Goal: Task Accomplishment & Management: Complete application form

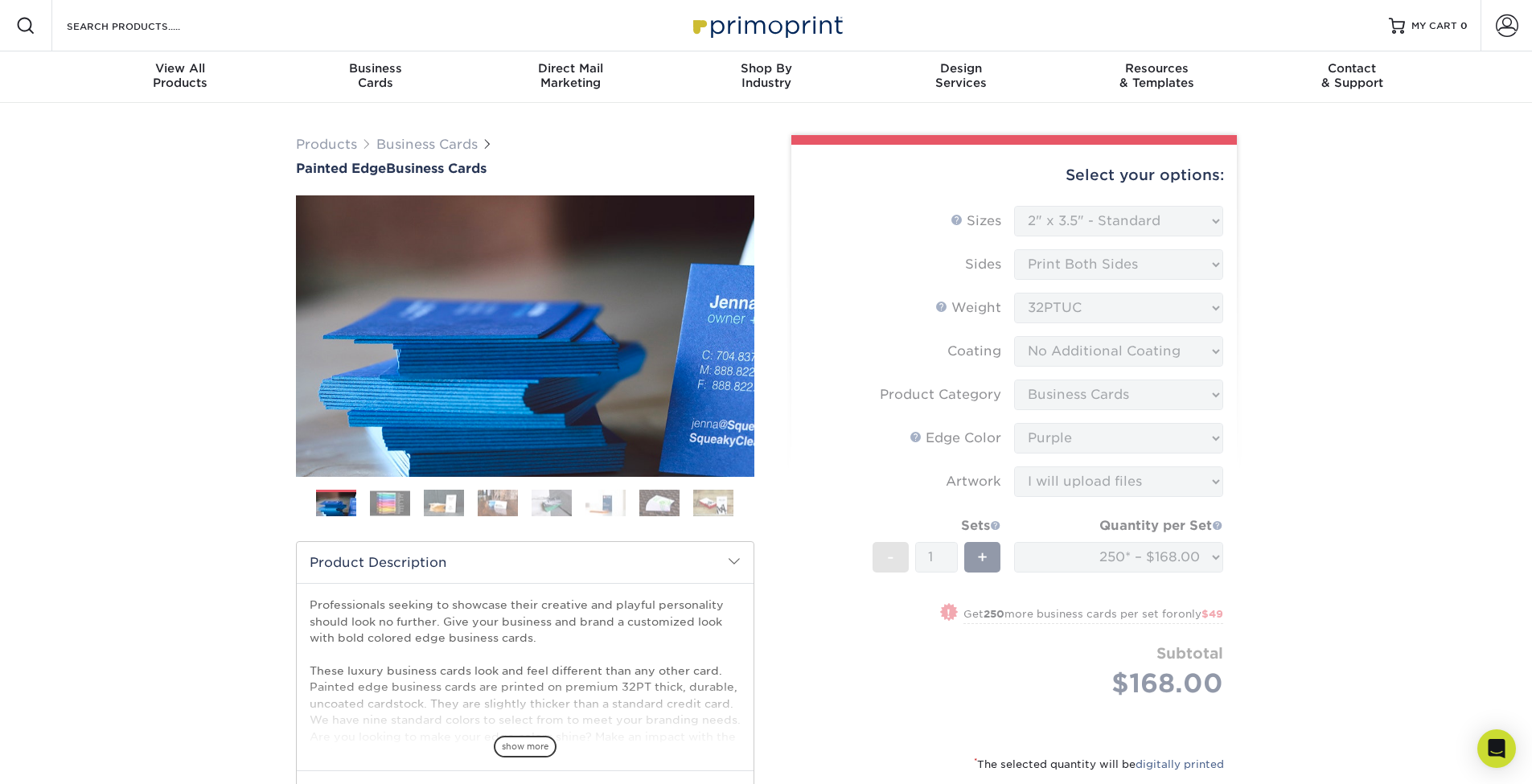
select select "2.00x3.50"
select select "3b5148f1-0588-4f88-a218-97bcfdce65c1"
select select "a07808a3-81c6-4e74-b75e-4e311282080e"
select select "upload"
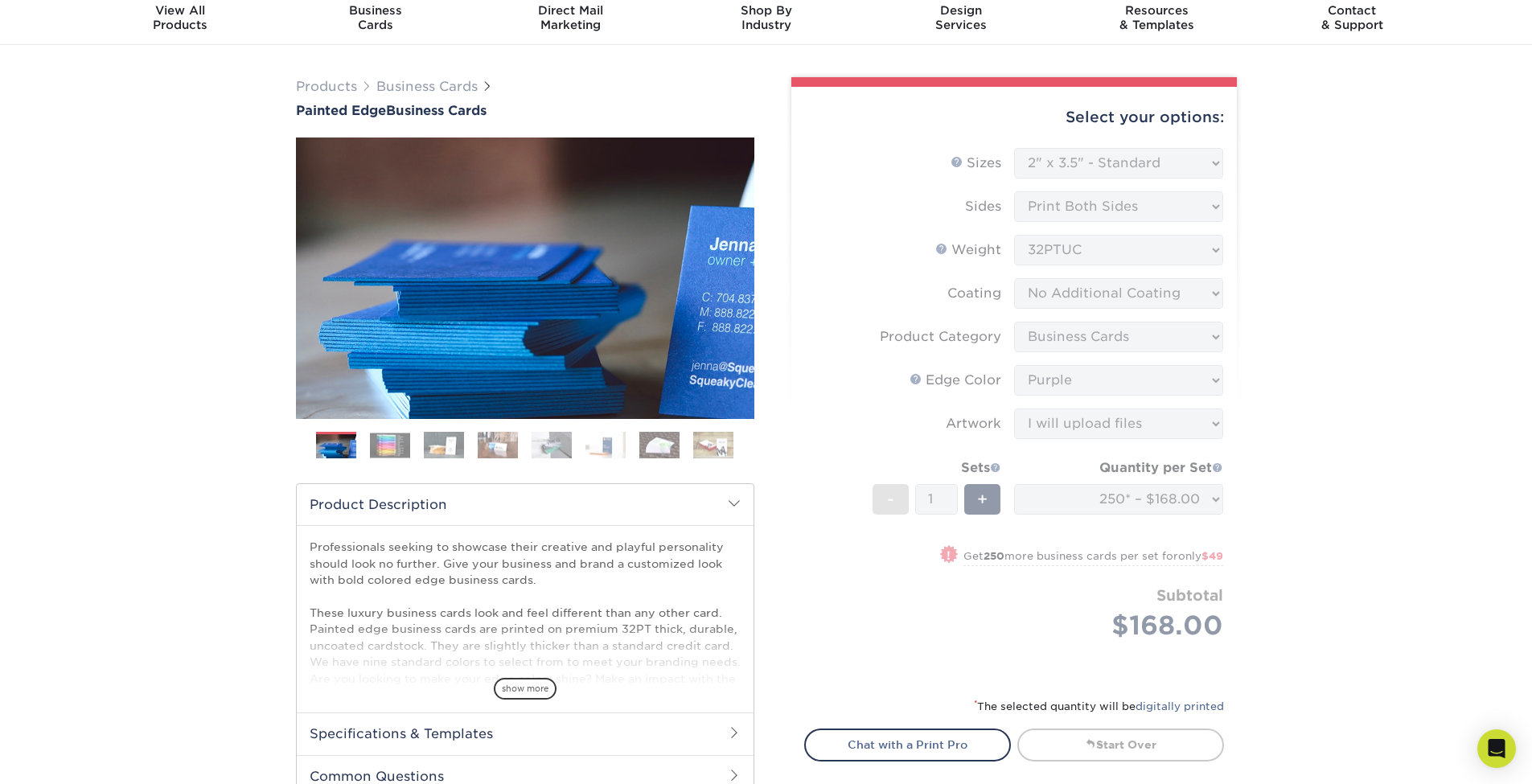
click at [1027, 587] on form "Sizes Help Sizes Please Select 2" x 3.5" - Standard 2.125" x 3.375" - European …" at bounding box center [1014, 413] width 420 height 530
click at [1052, 499] on form "Sizes Help Sizes Please Select 2" x 3.5" - Standard 2.125" x 3.375" - European …" at bounding box center [1014, 413] width 420 height 530
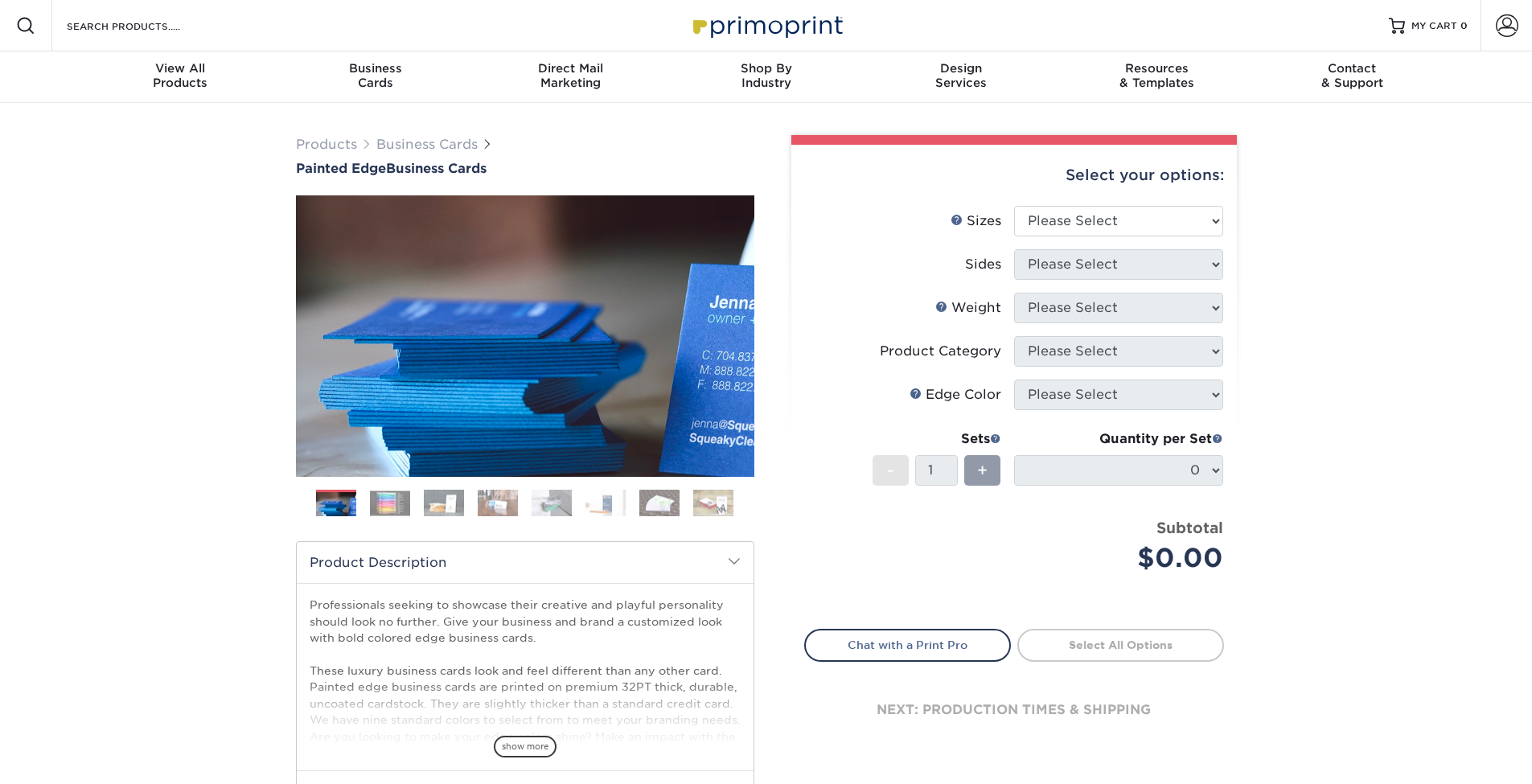
scroll to position [58, 0]
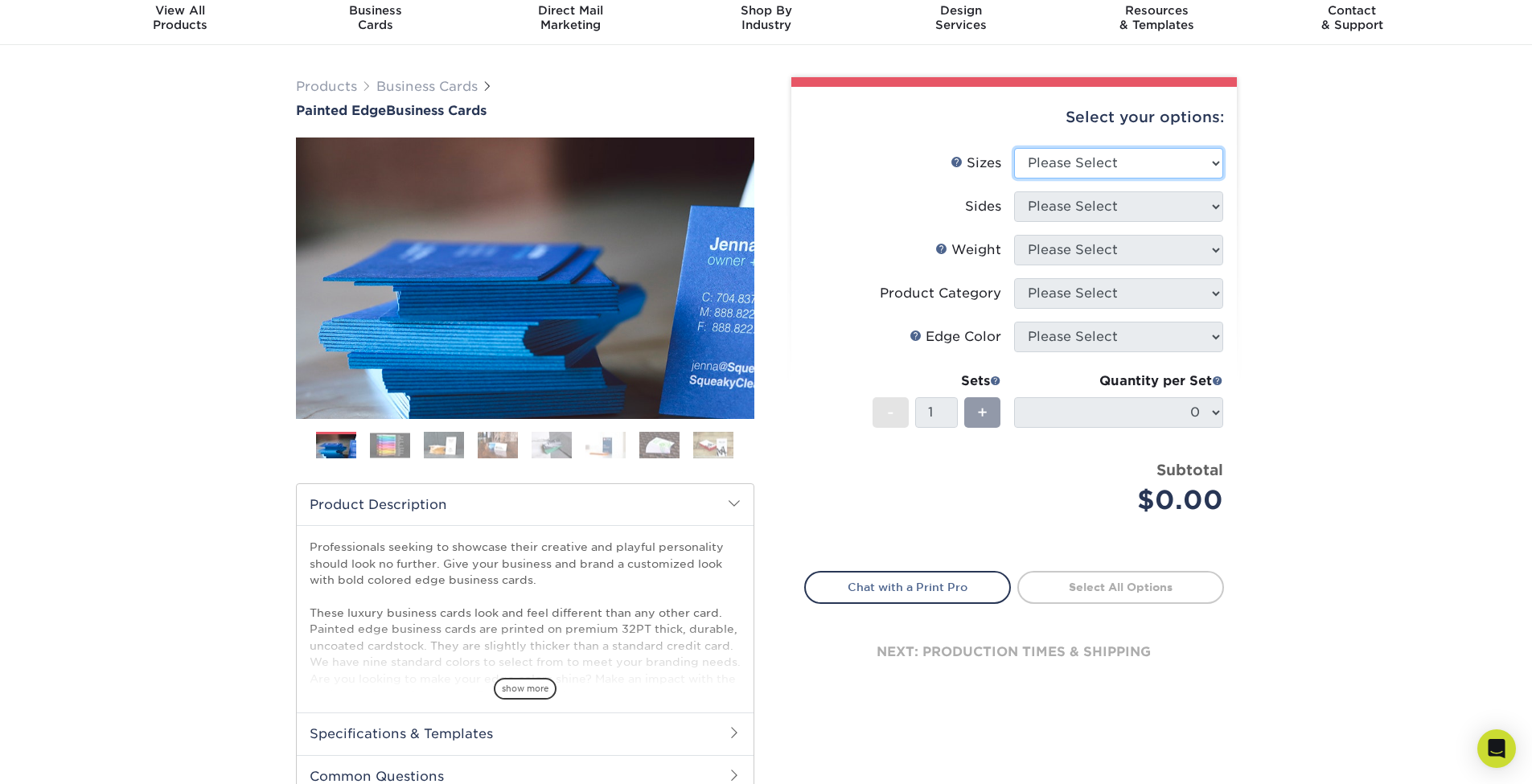
select select "2.00x3.50"
select select "13abbda7-1d64-4f25-8bb2-c179b224825d"
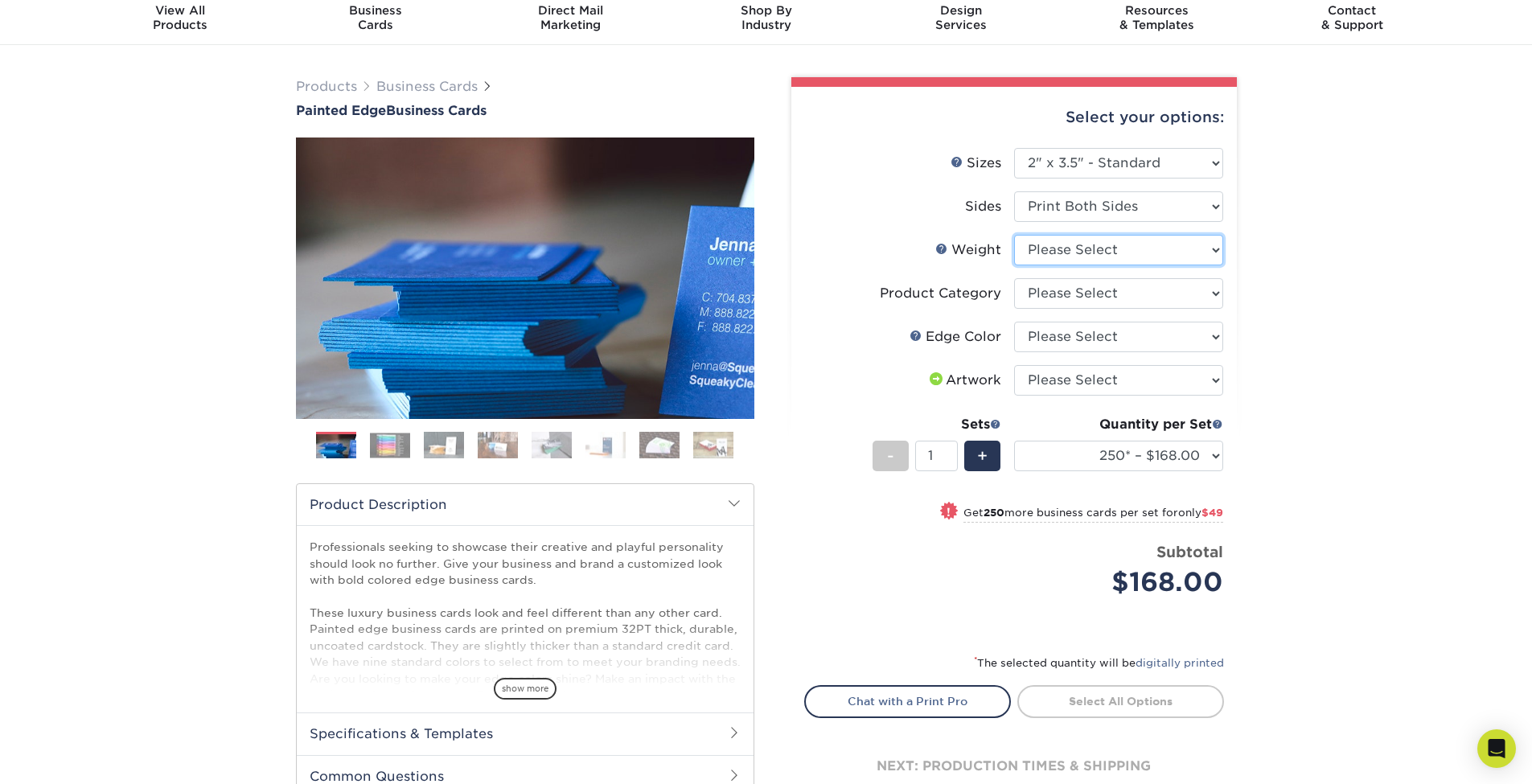
select select "32PTUC"
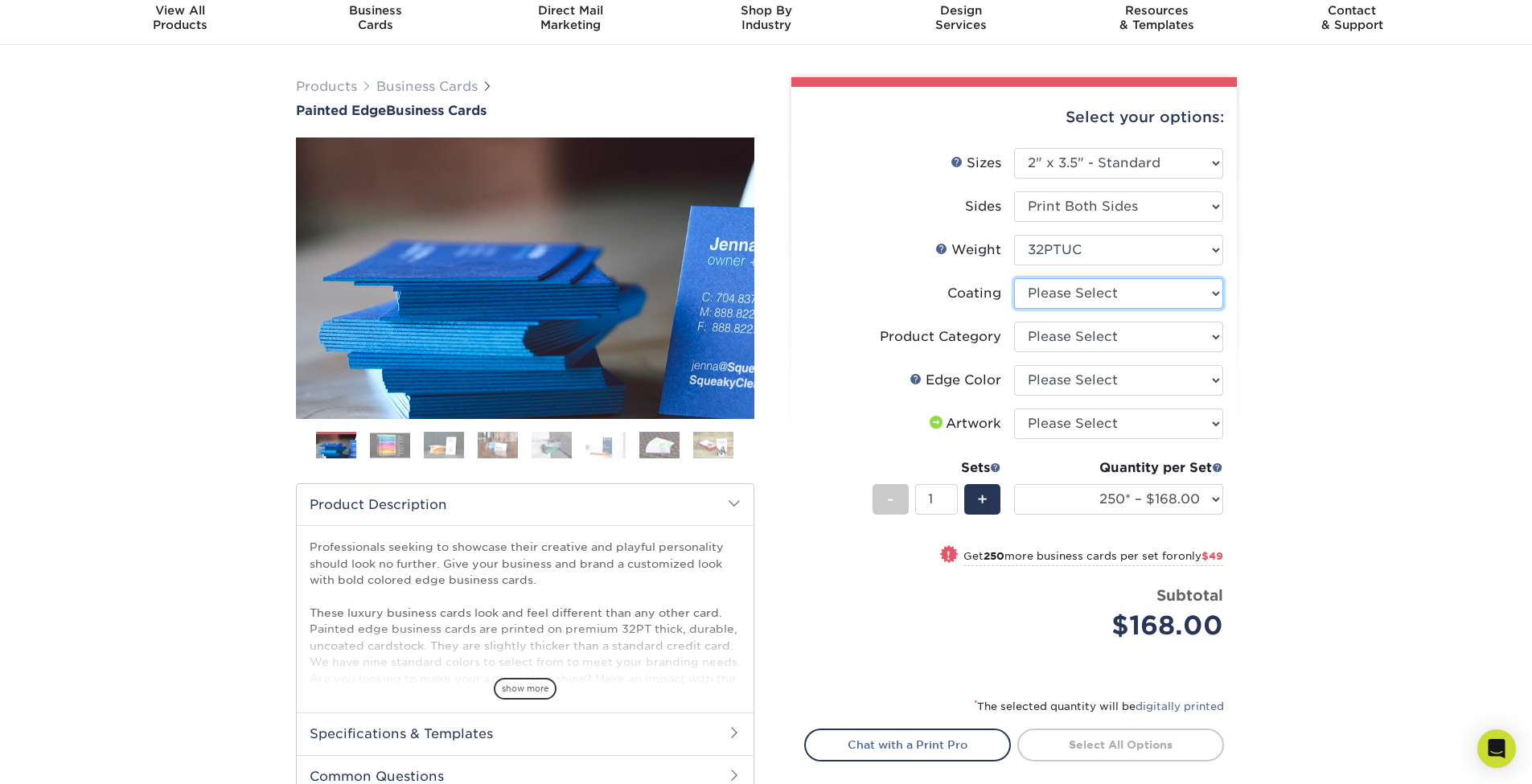
select select "3e7618de-abca-4bda-9f97-8b9129e913d8"
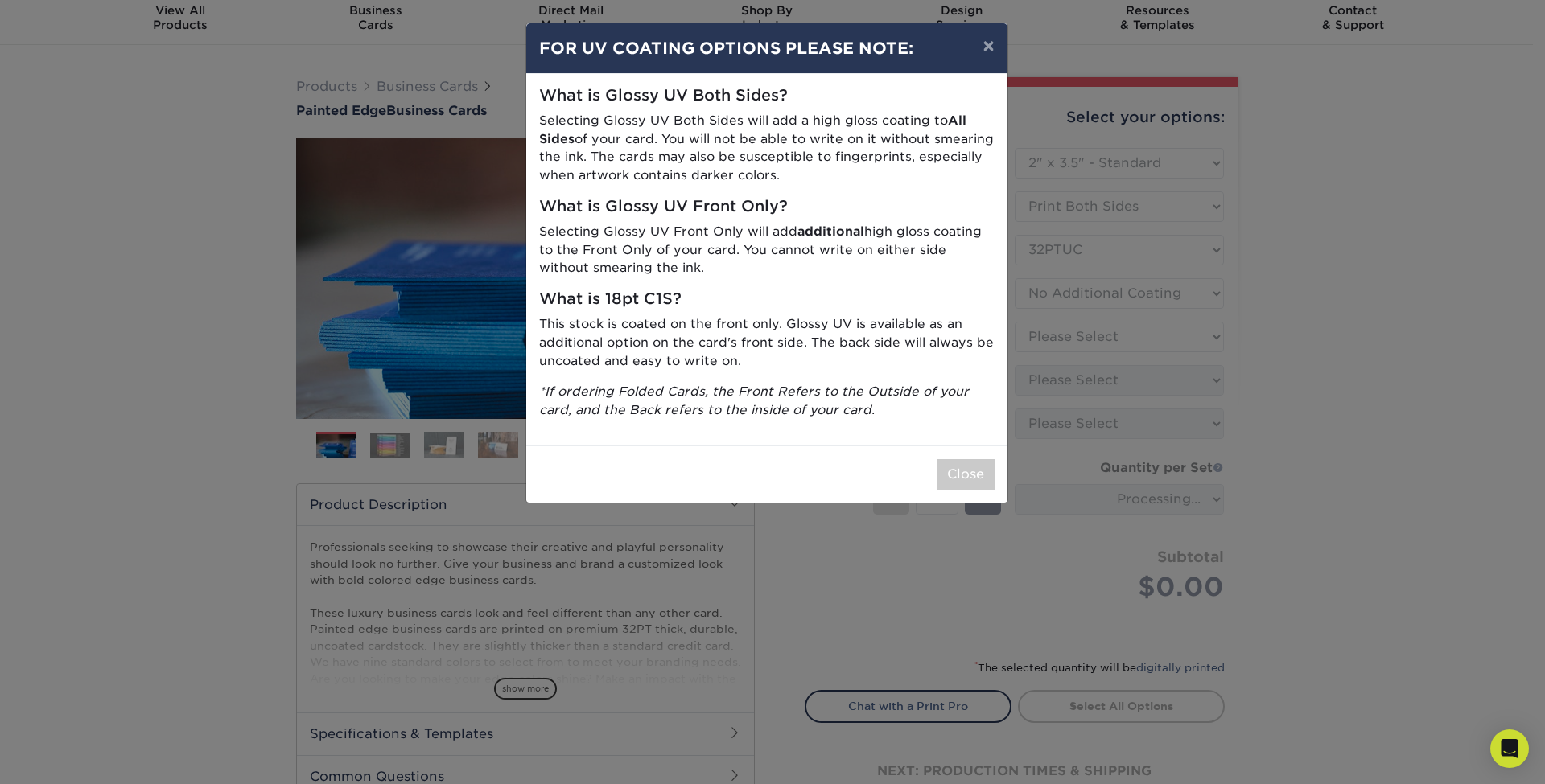
drag, startPoint x: 967, startPoint y: 474, endPoint x: 987, endPoint y: 474, distance: 20.0
click at [967, 474] on button "Close" at bounding box center [965, 474] width 58 height 31
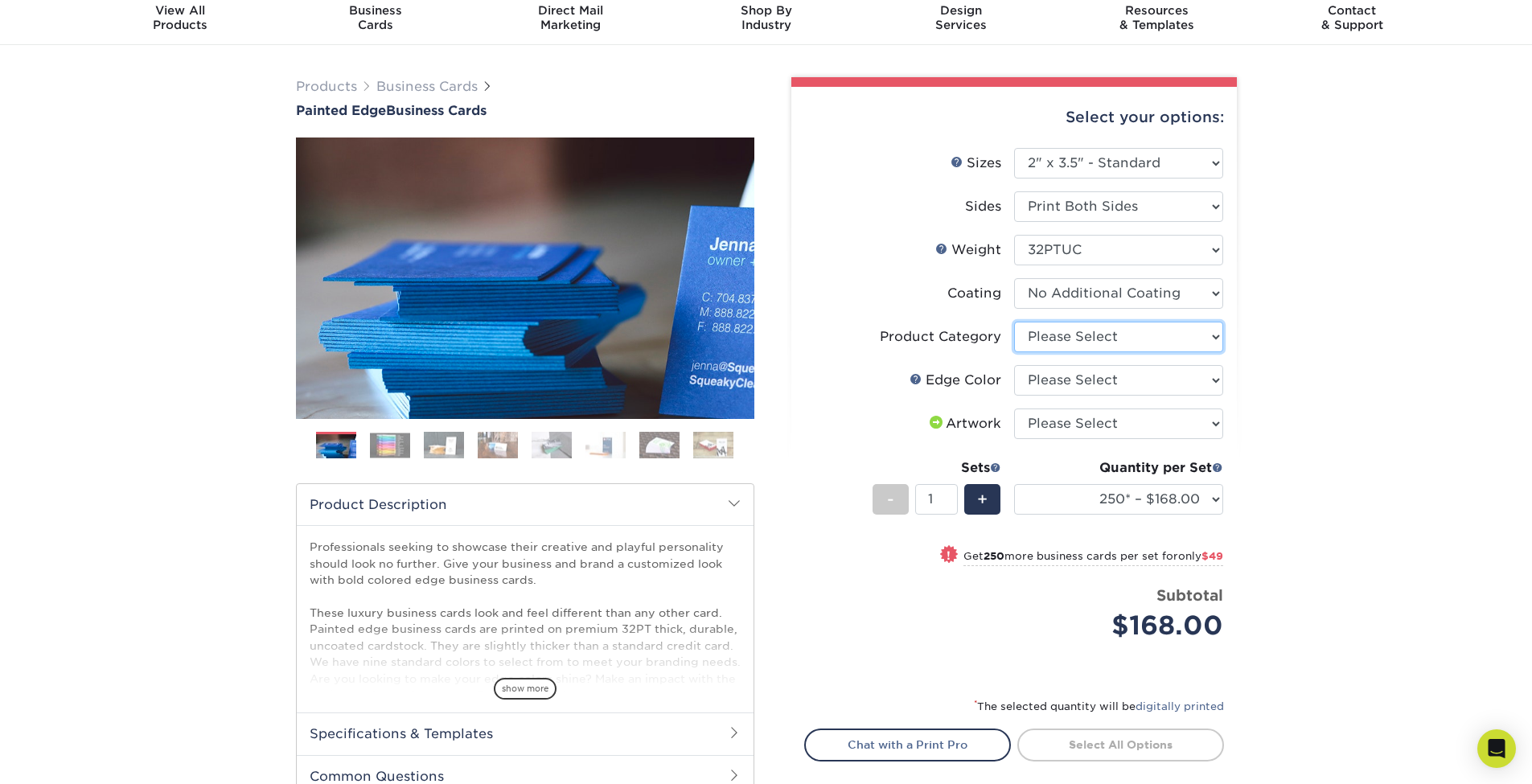
select select "3b5148f1-0588-4f88-a218-97bcfdce65c1"
select select "a07808a3-81c6-4e74-b75e-4e311282080e"
select select "upload"
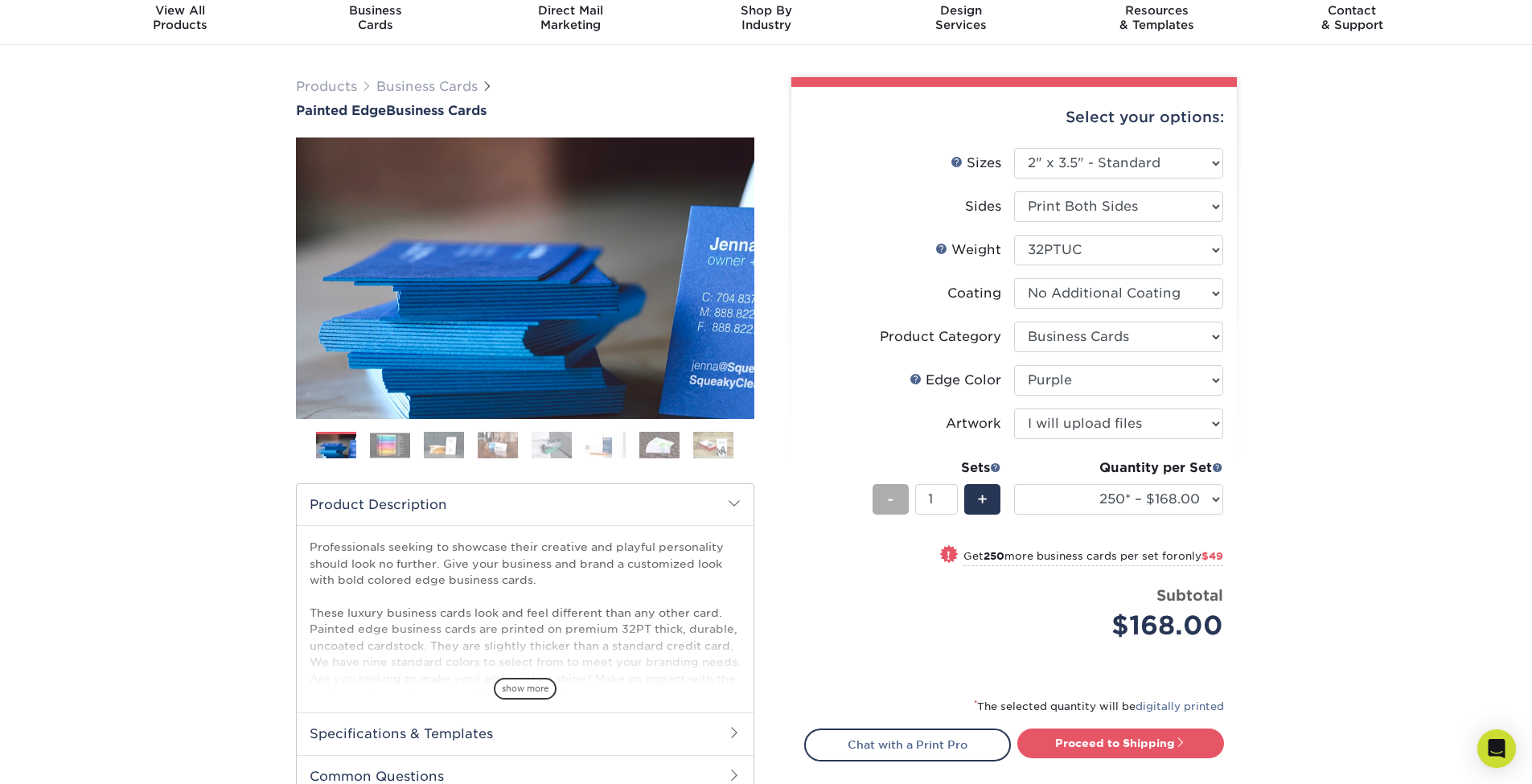
click at [889, 499] on span "-" at bounding box center [891, 499] width 8 height 24
click at [891, 510] on span "-" at bounding box center [891, 499] width 8 height 24
click at [891, 505] on span "-" at bounding box center [891, 499] width 8 height 24
click at [981, 503] on span "+" at bounding box center [982, 499] width 10 height 24
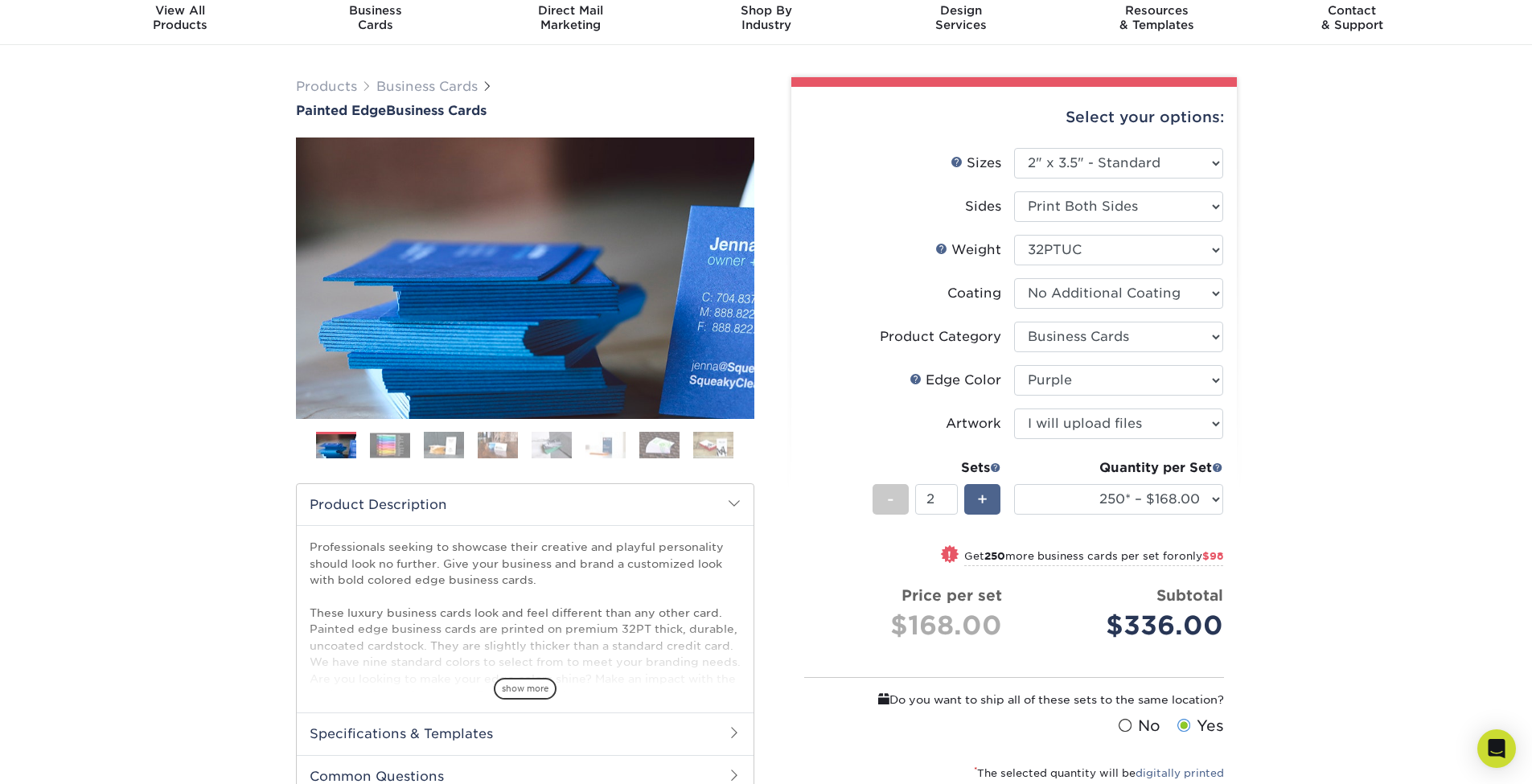
click at [984, 497] on span "+" at bounding box center [982, 499] width 10 height 24
click at [889, 502] on span "-" at bounding box center [891, 499] width 8 height 24
type input "1"
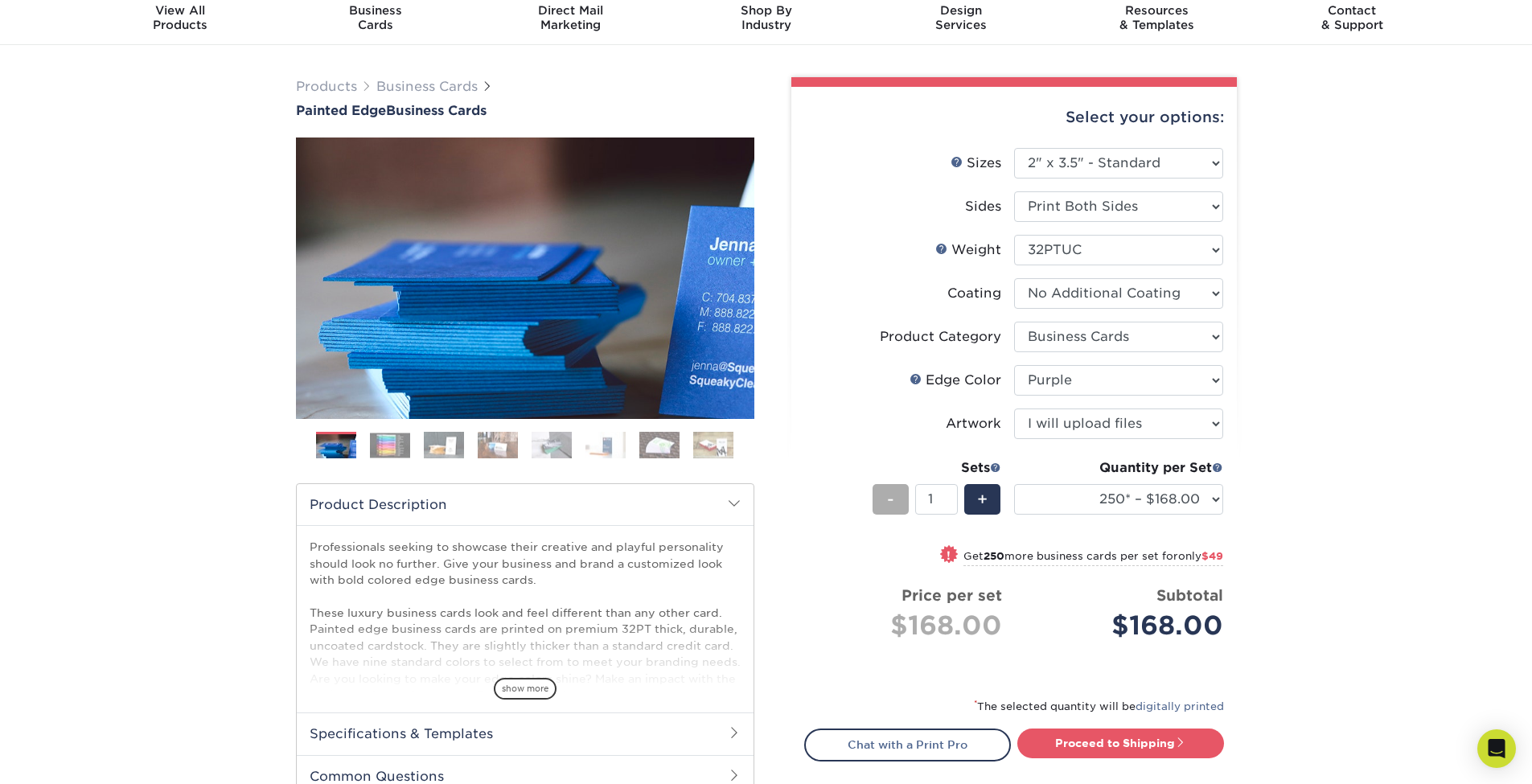
click at [889, 502] on span "-" at bounding box center [891, 499] width 8 height 24
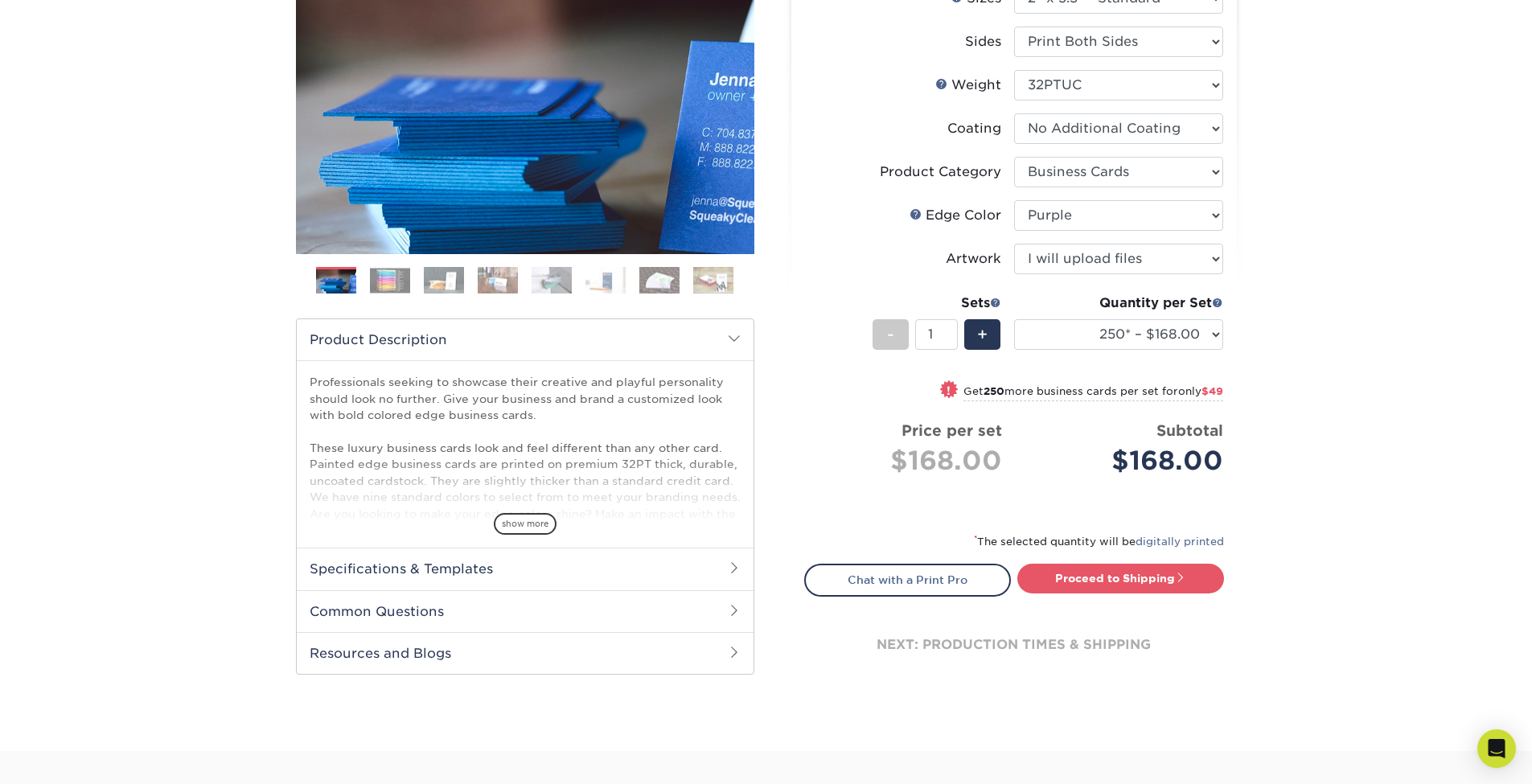
scroll to position [0, 0]
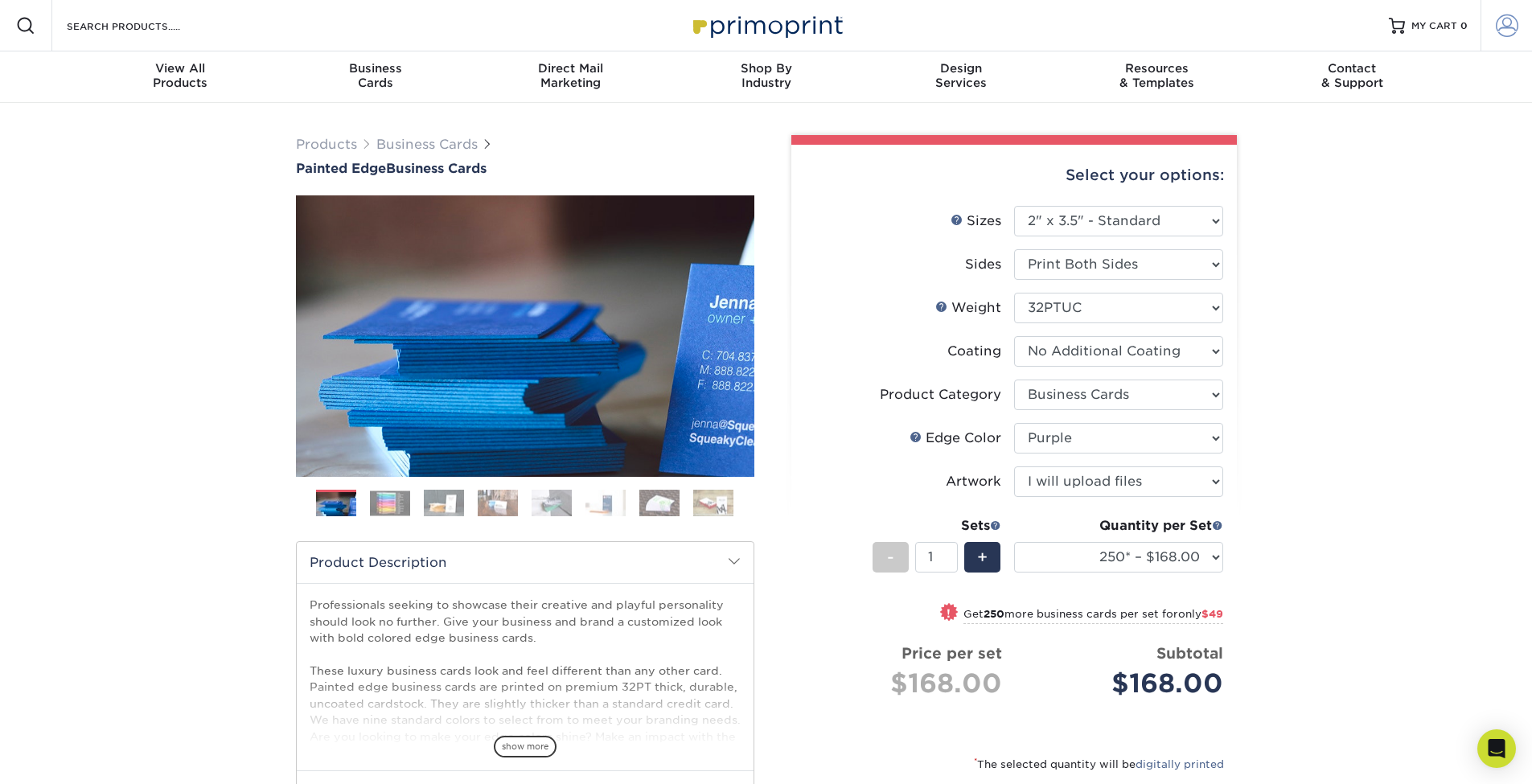
click at [1511, 27] on span at bounding box center [1507, 26] width 23 height 23
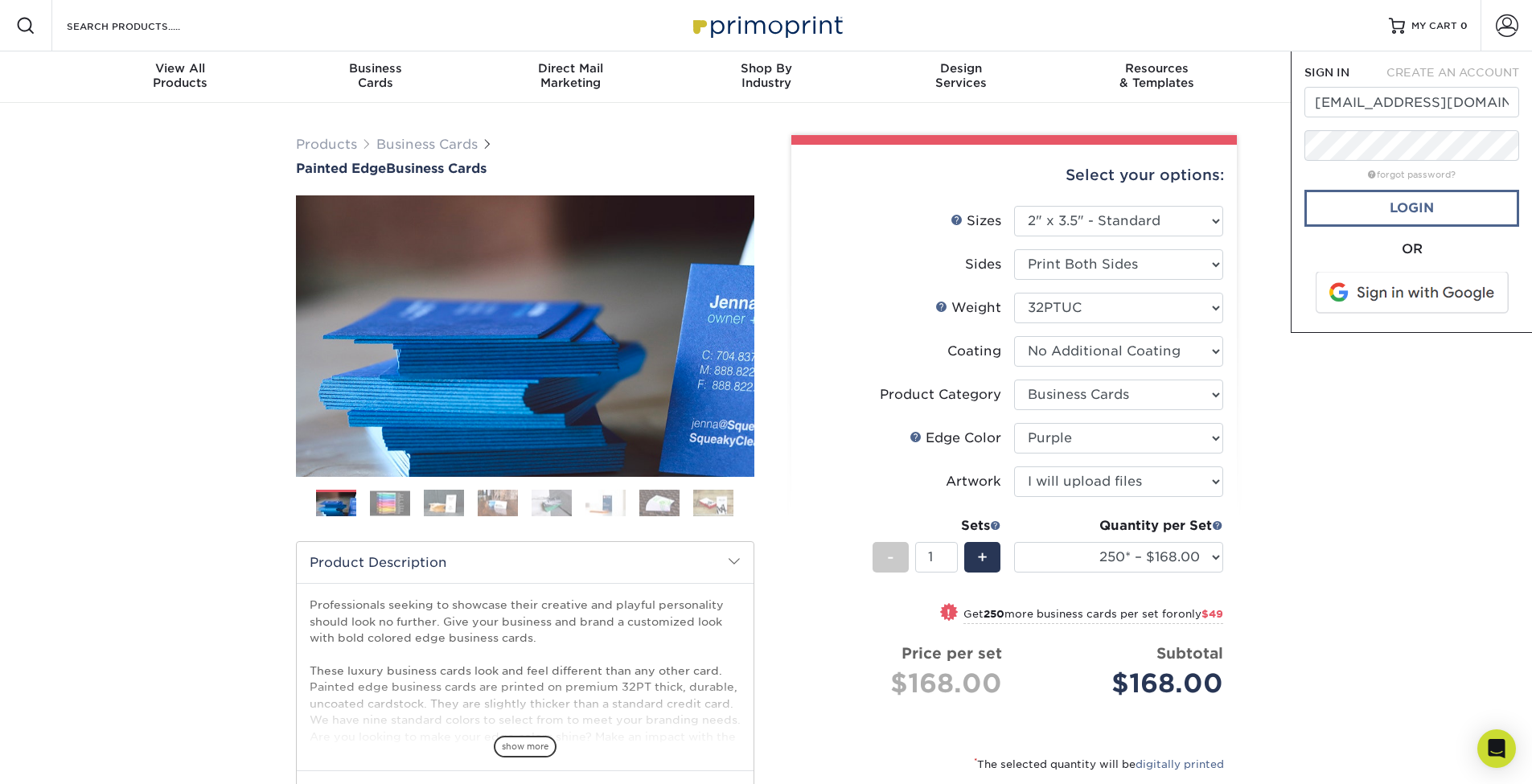
click at [1415, 210] on link "Login" at bounding box center [1412, 208] width 215 height 37
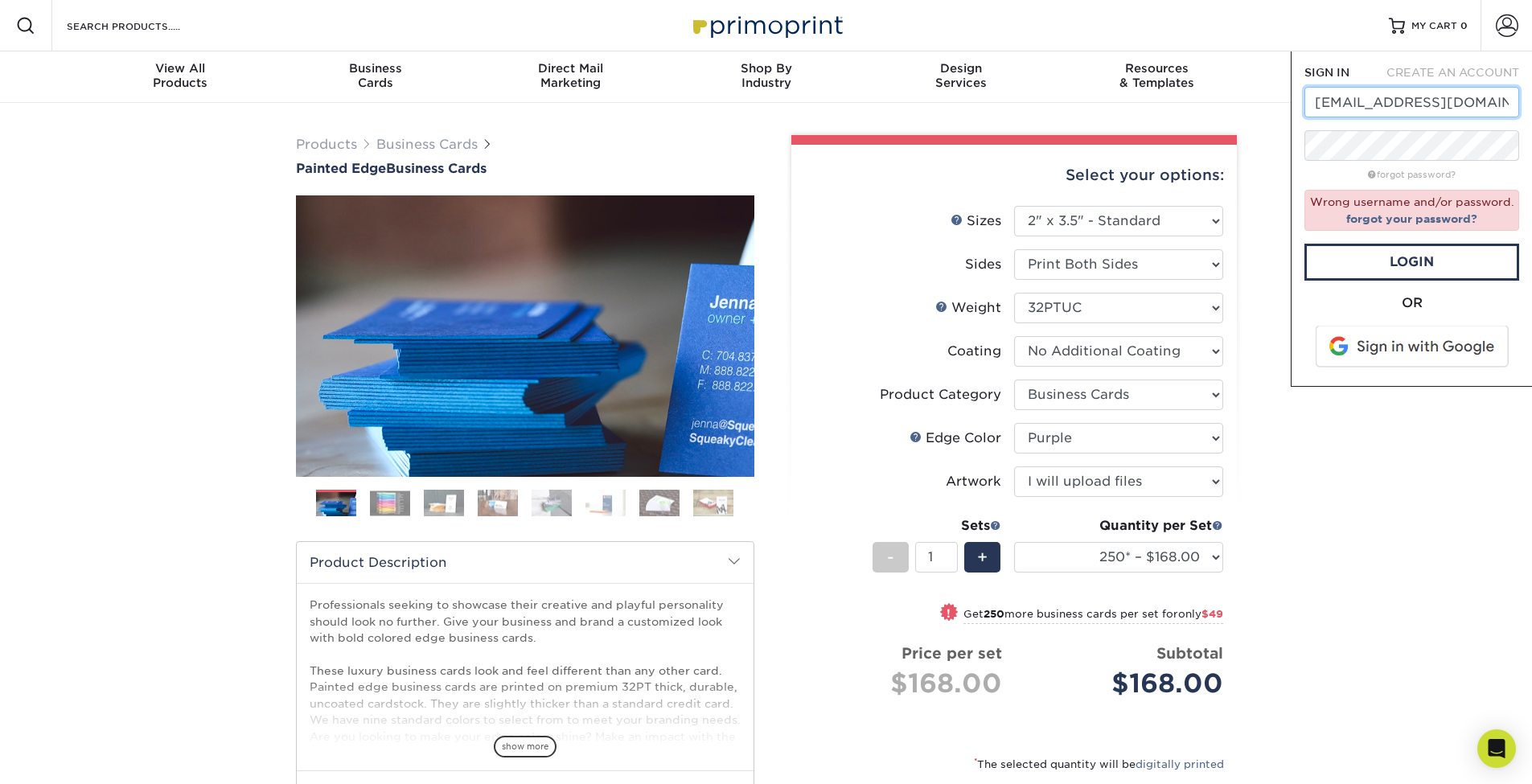
drag, startPoint x: 1394, startPoint y: 102, endPoint x: 1494, endPoint y: 106, distance: 100.1
click at [1494, 106] on input "dstinson615@gmail.com" at bounding box center [1412, 102] width 215 height 31
type input "dstinson615"
click at [1412, 258] on link "Login" at bounding box center [1412, 261] width 215 height 37
click at [1389, 218] on link "forgot your password?" at bounding box center [1411, 218] width 131 height 12
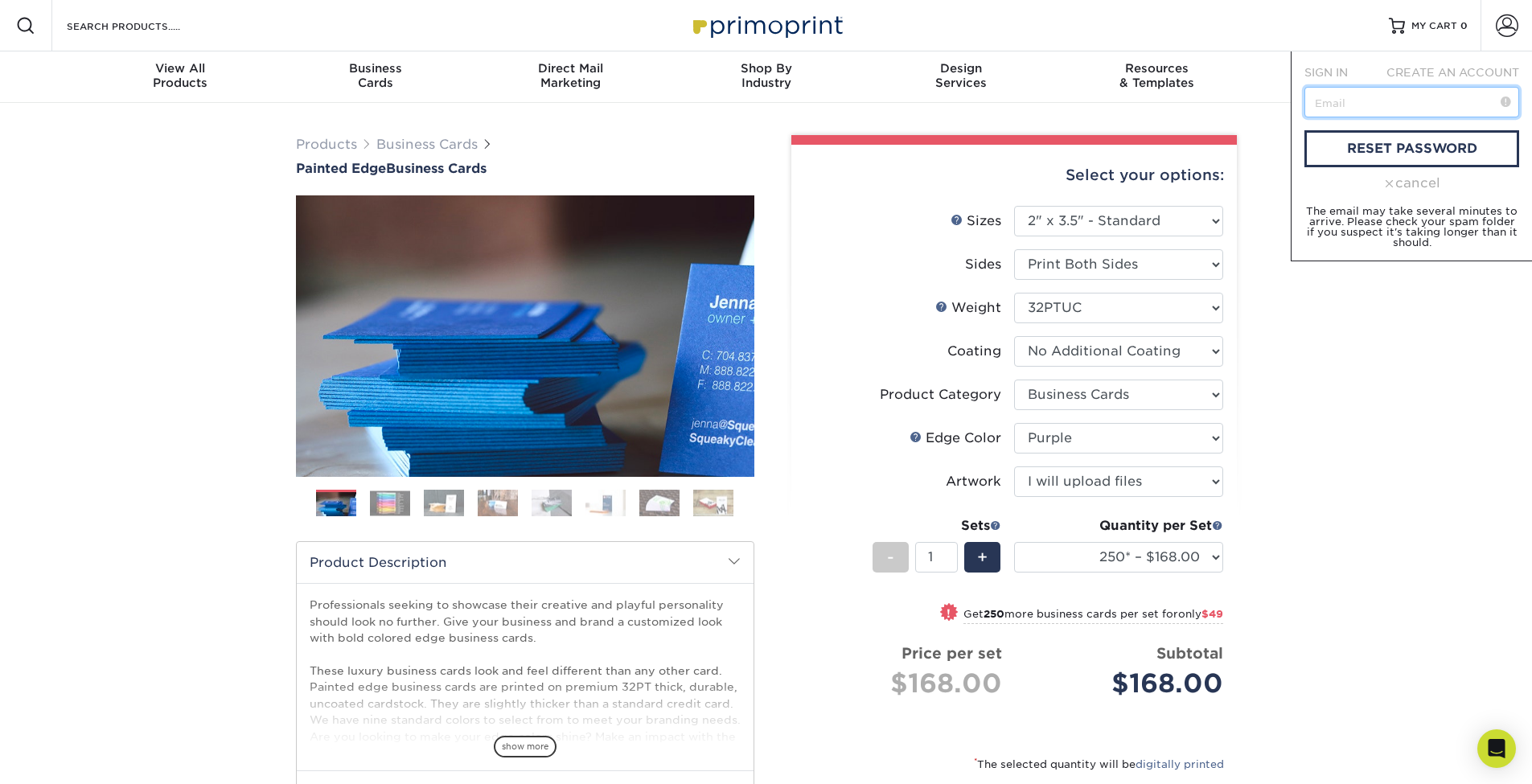
click at [1349, 106] on input "text" at bounding box center [1412, 102] width 215 height 31
type input "dstinson615@gmail.com"
click at [1376, 145] on link "reset password" at bounding box center [1412, 149] width 215 height 37
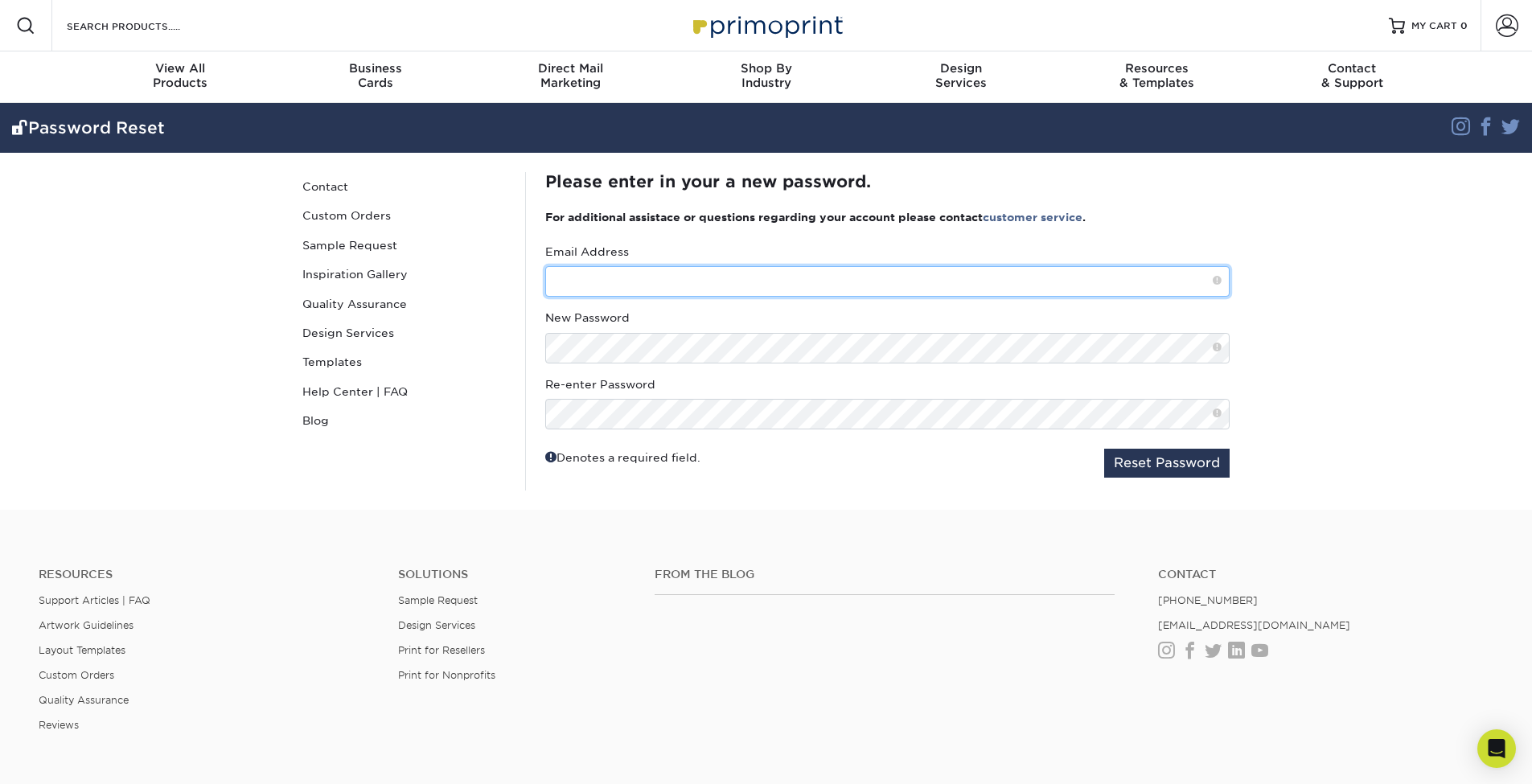
click at [605, 282] on input "text" at bounding box center [887, 281] width 684 height 31
type input "dstinson615@gmail.com"
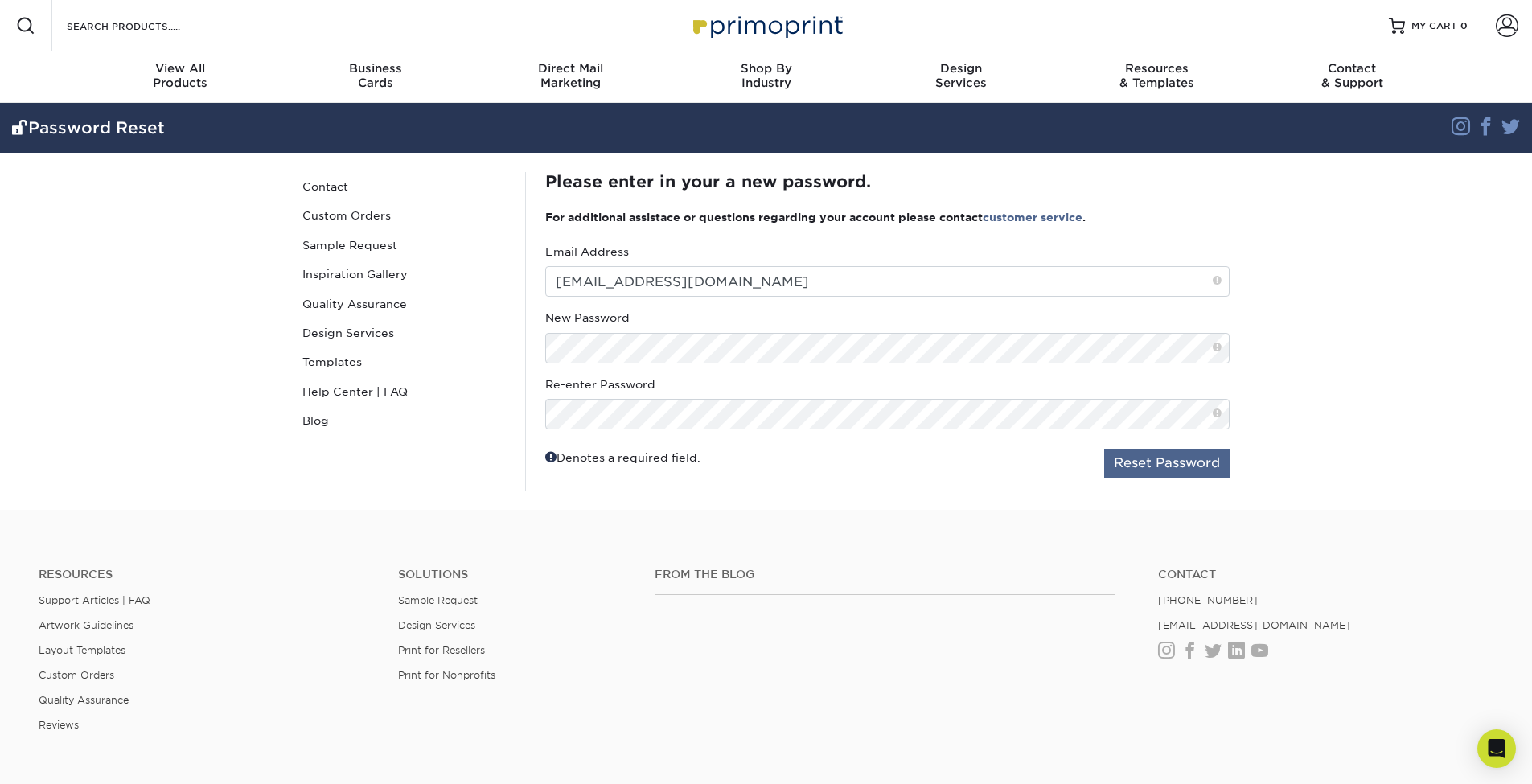
click at [1127, 461] on button "Reset Password" at bounding box center [1168, 463] width 126 height 29
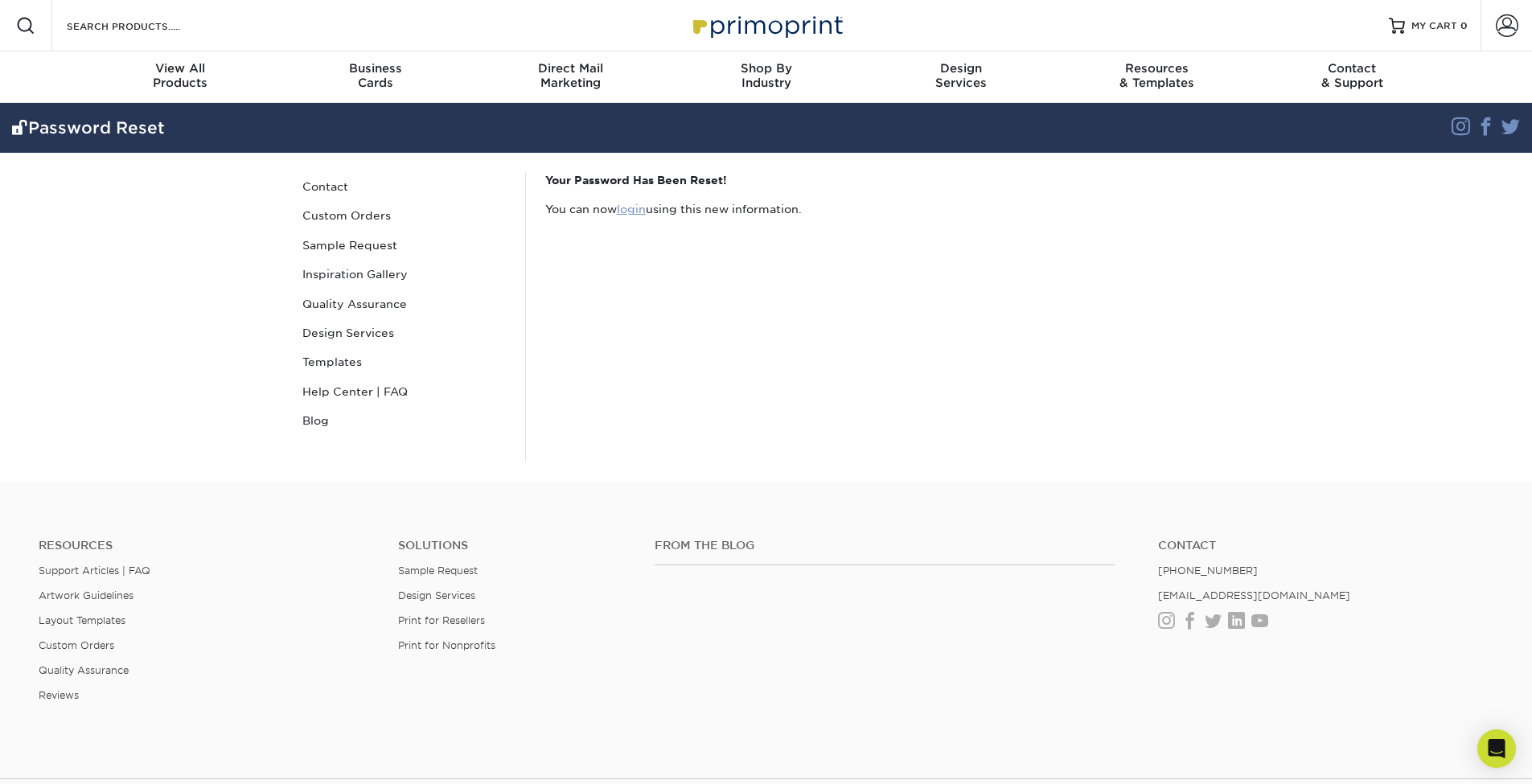
click at [642, 211] on link "login" at bounding box center [631, 208] width 29 height 12
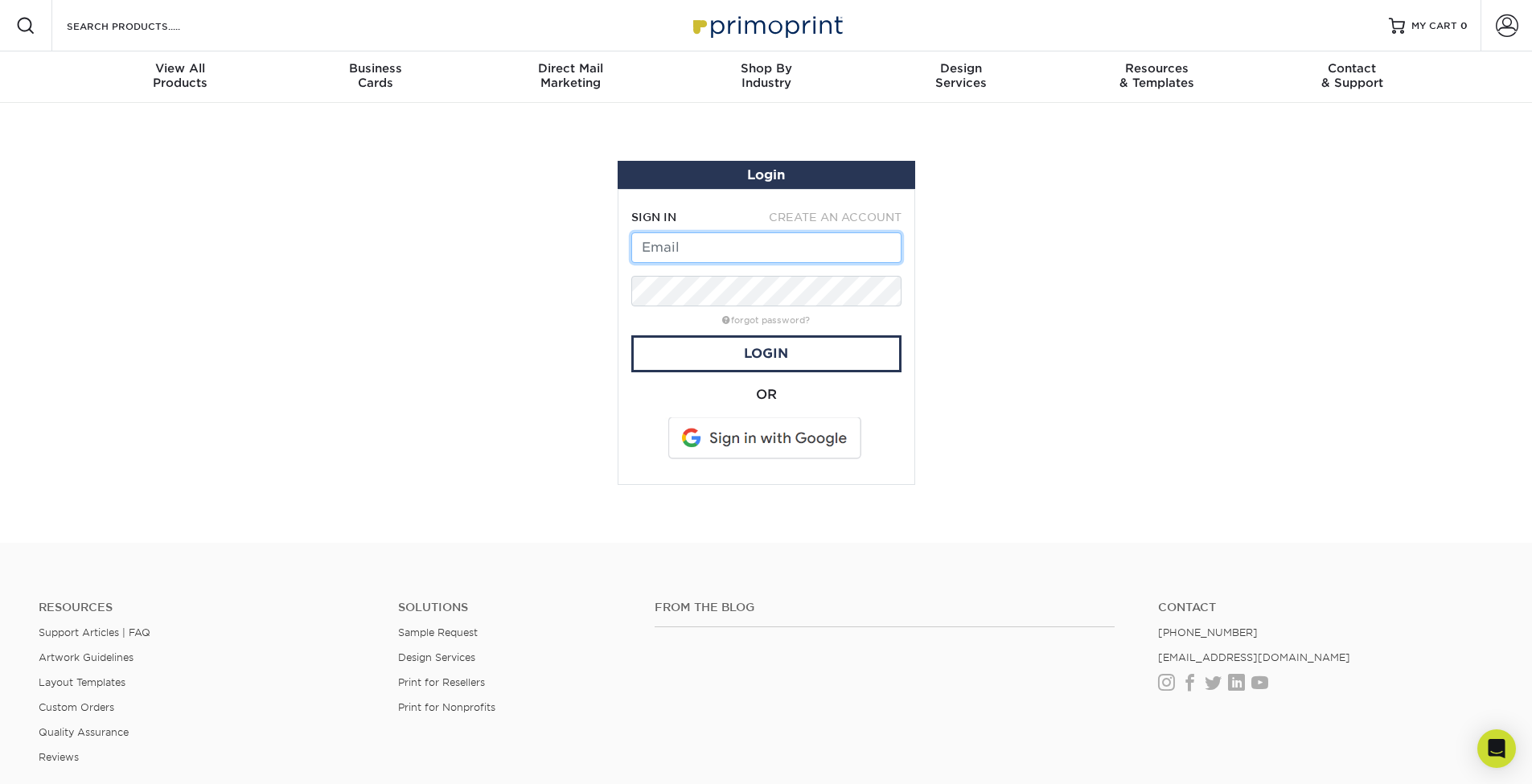
type input "[EMAIL_ADDRESS][DOMAIN_NAME]"
click at [814, 354] on link "Login" at bounding box center [766, 354] width 270 height 37
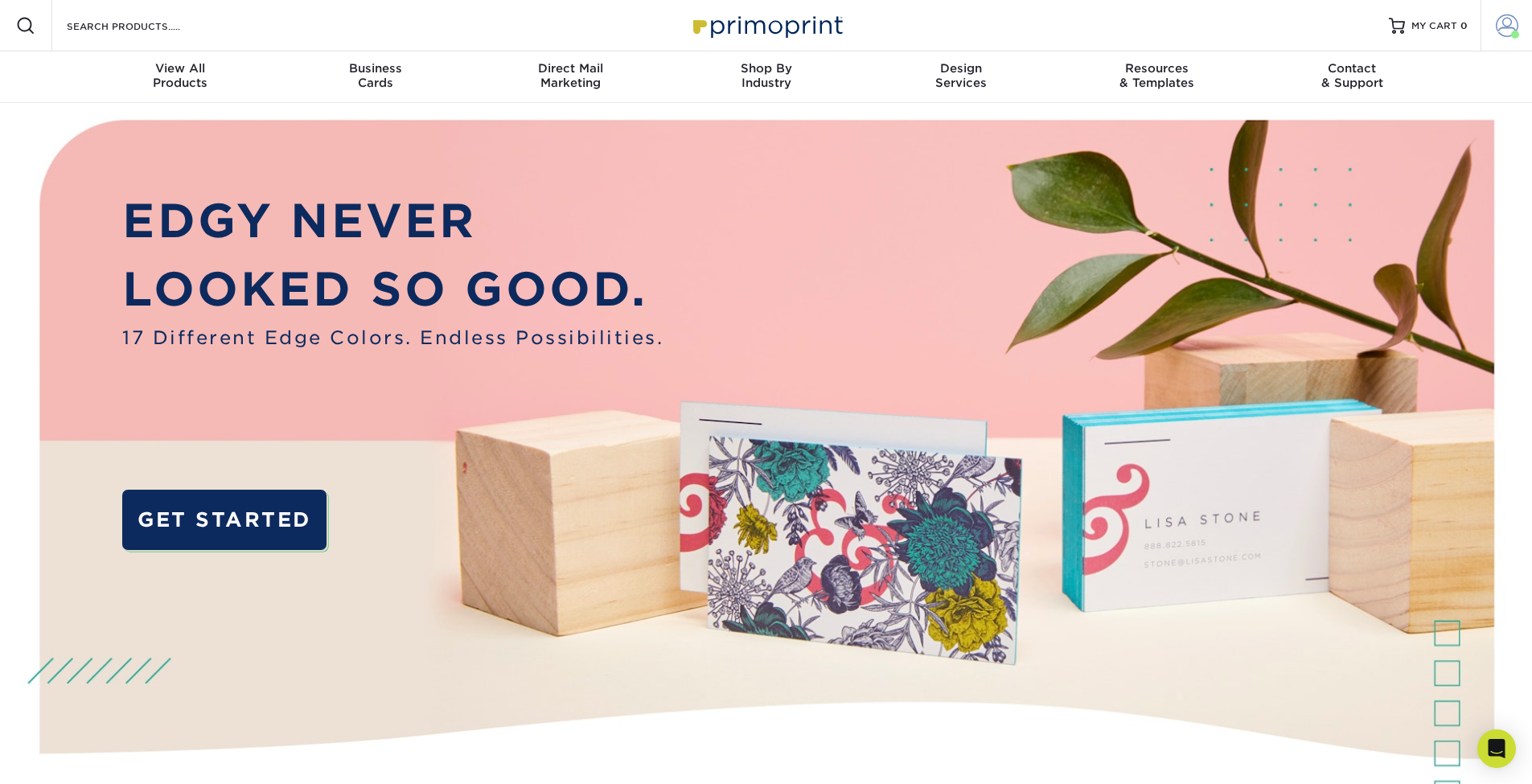
click at [1500, 25] on span at bounding box center [1507, 26] width 23 height 23
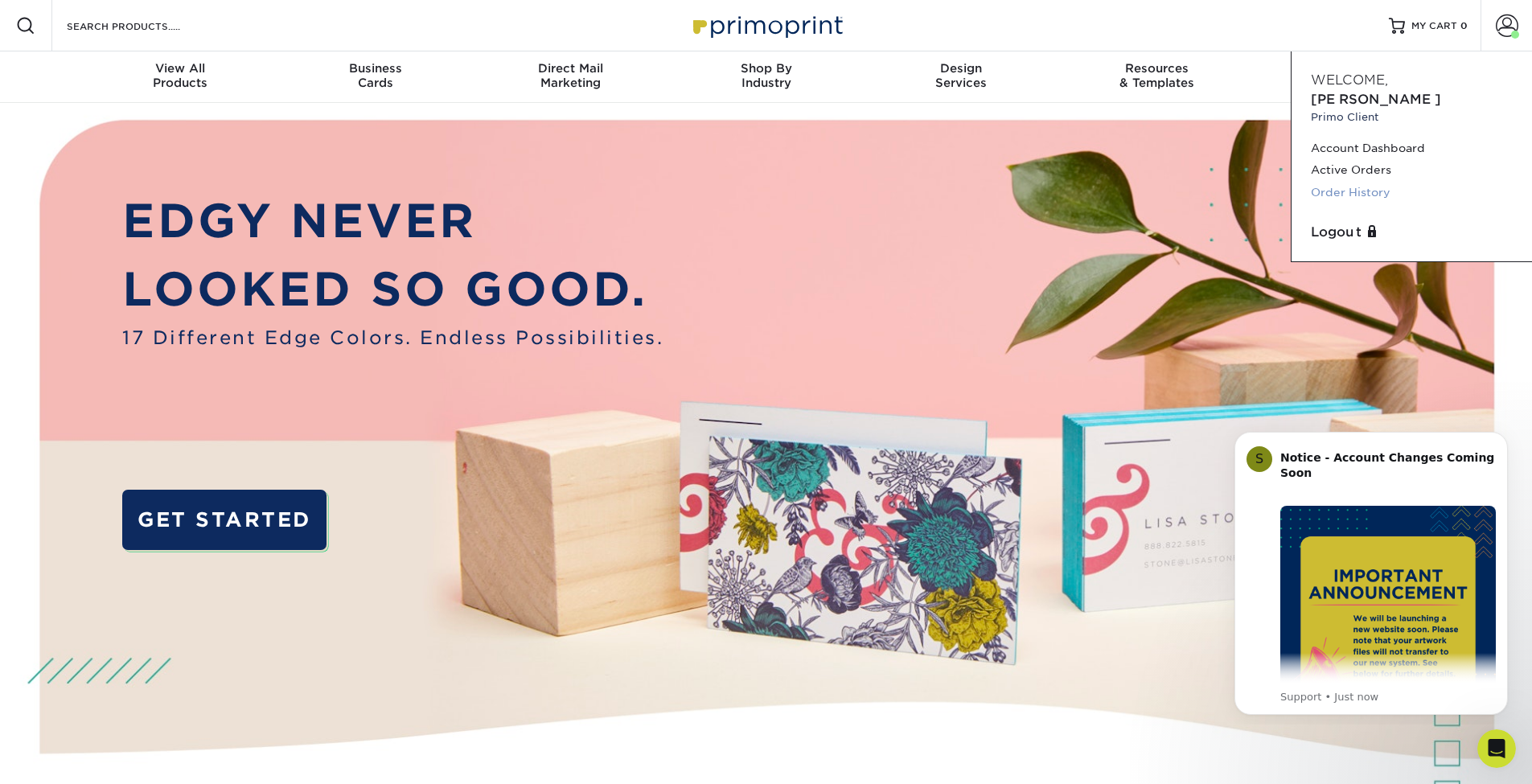
click at [1358, 182] on link "Order History" at bounding box center [1412, 193] width 202 height 22
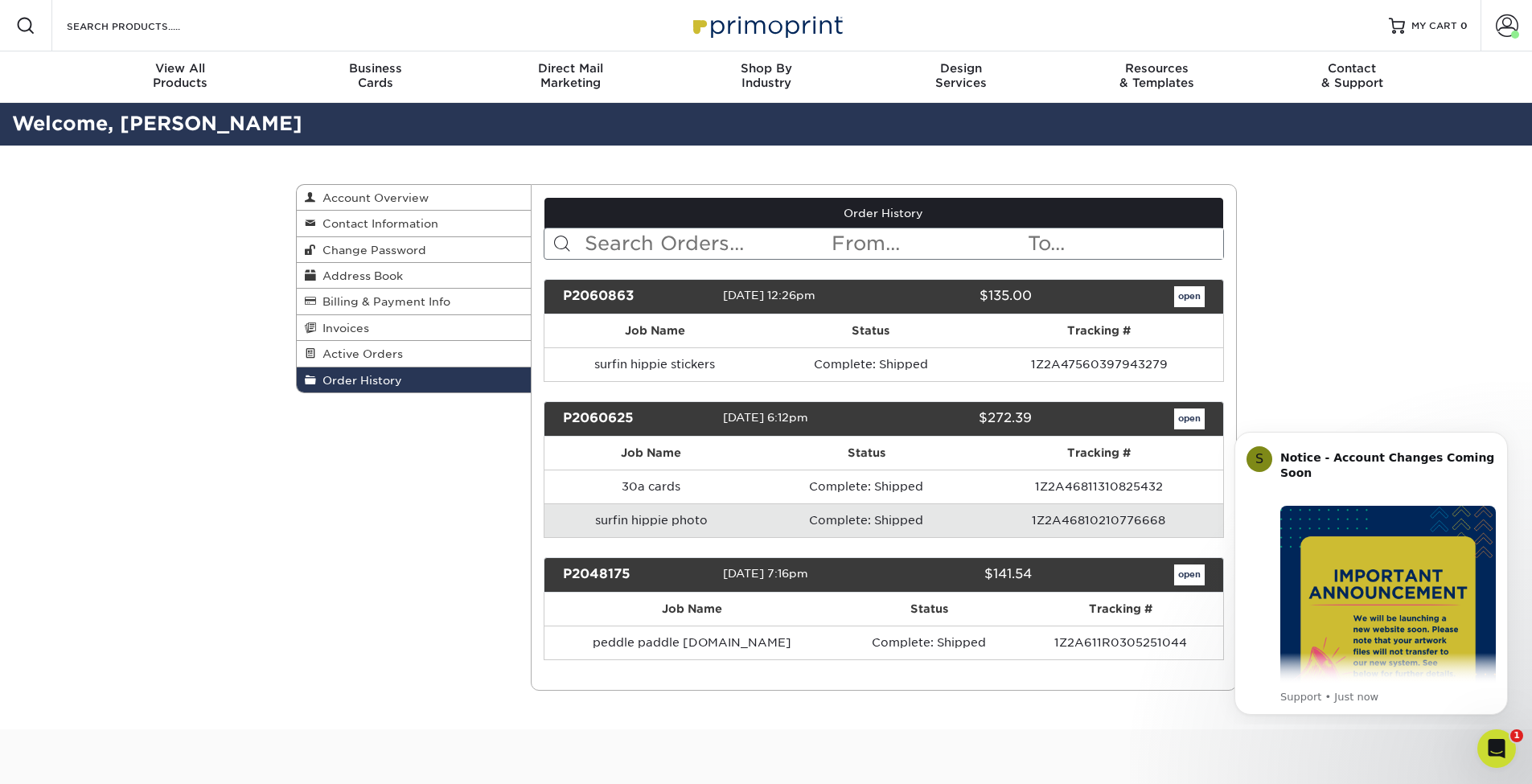
scroll to position [192, 0]
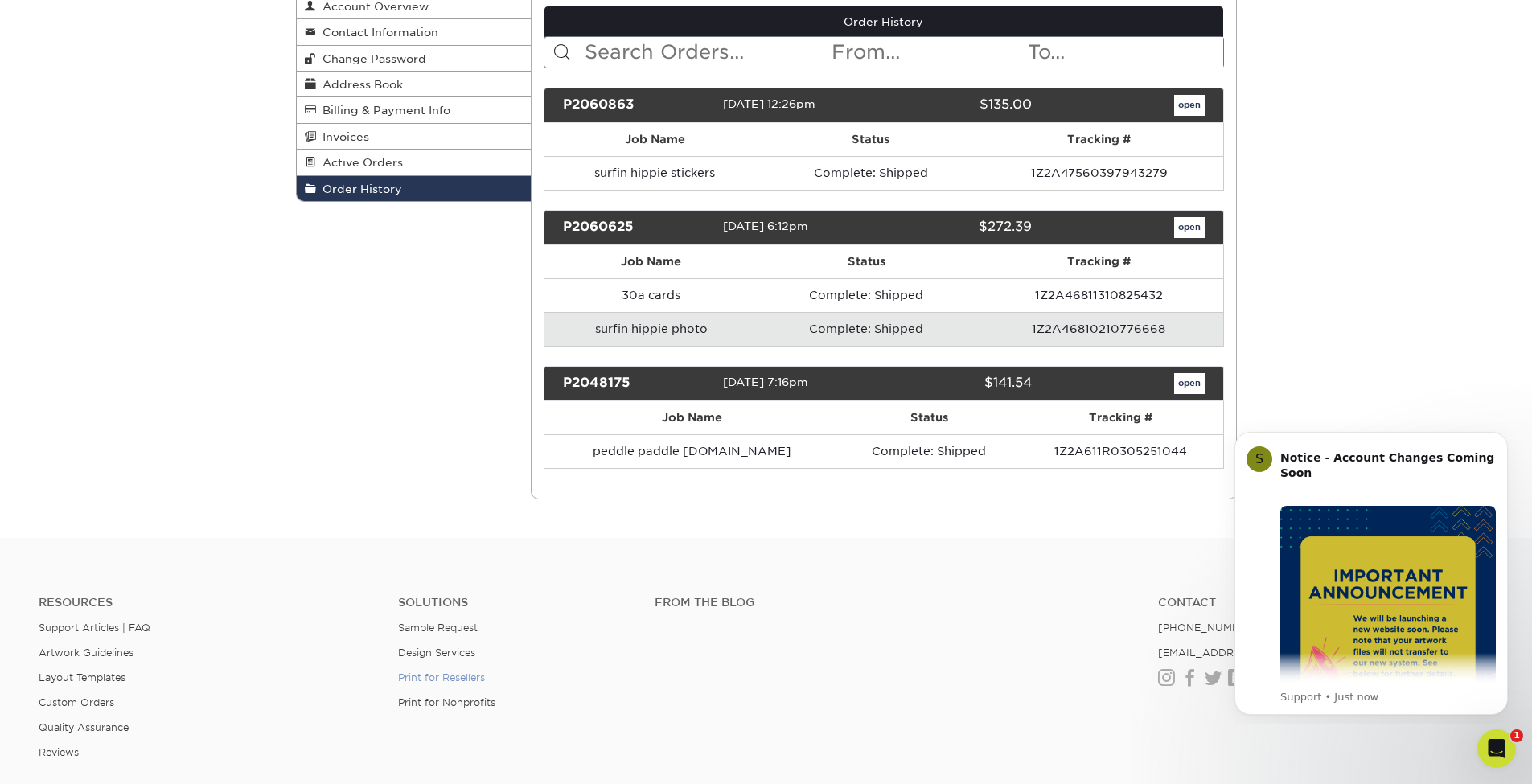
click at [450, 676] on link "Print for Resellers" at bounding box center [441, 677] width 87 height 12
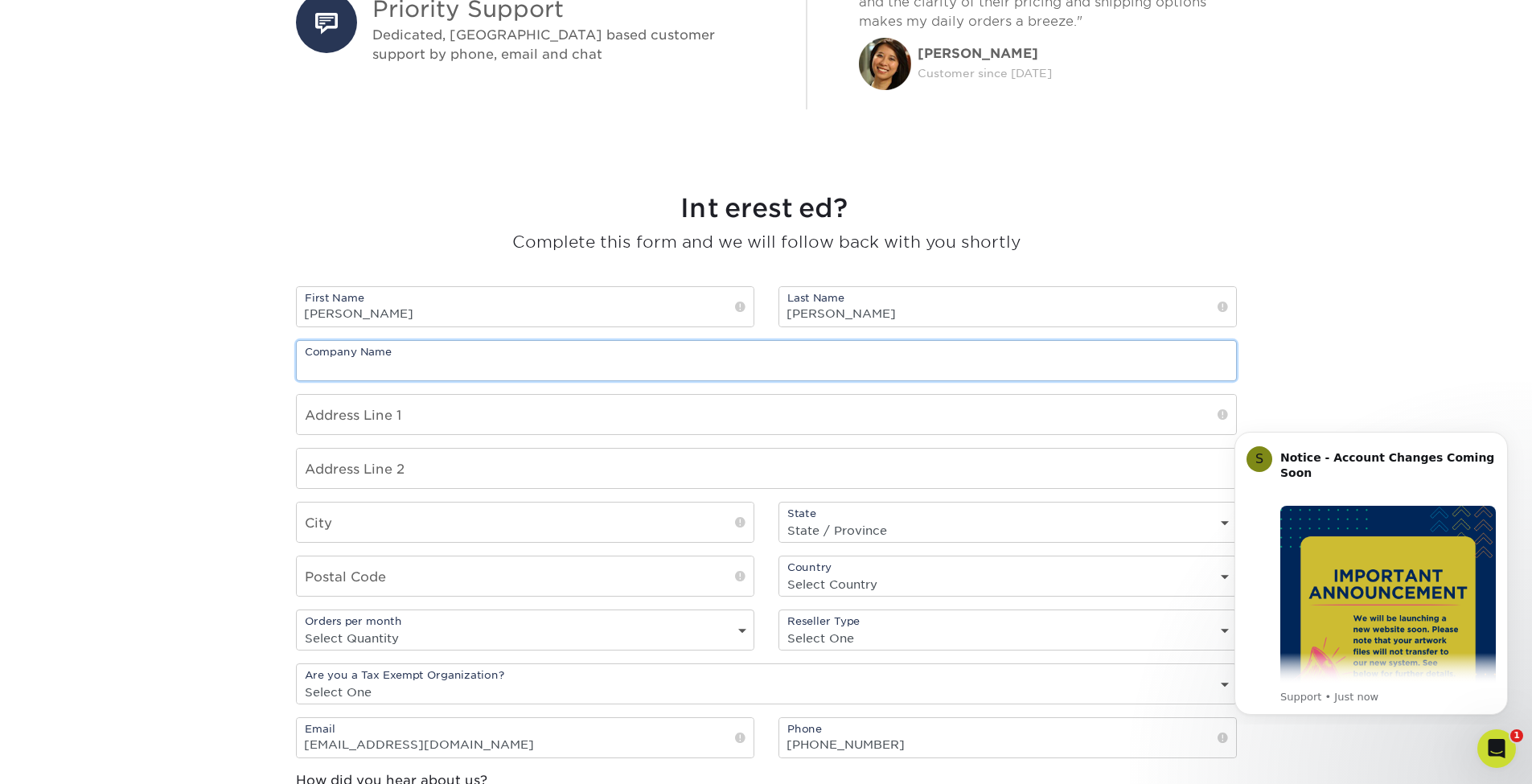
scroll to position [1045, 0]
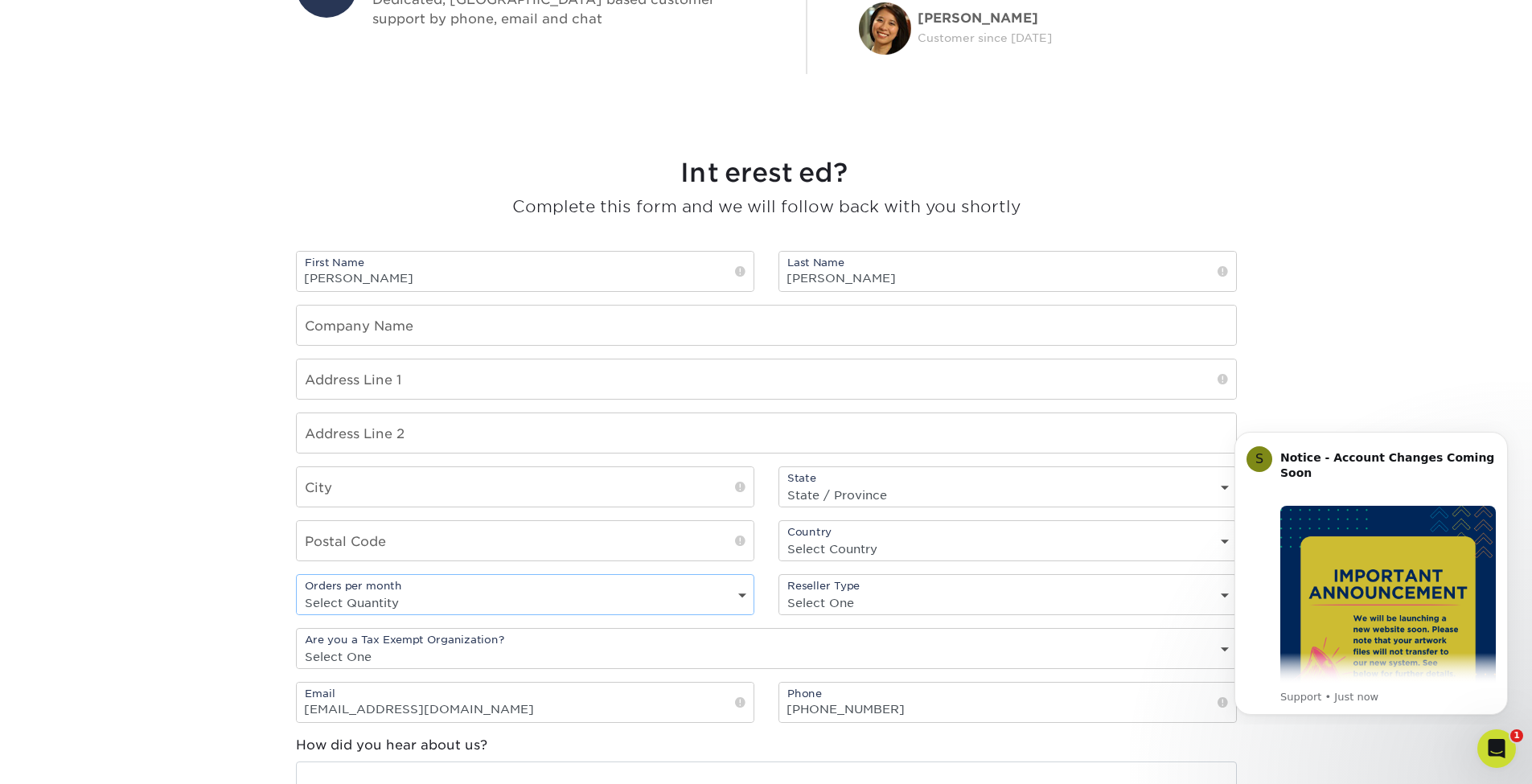
select select "20+"
select select "TN"
select select "US"
select select "other"
type input "Madison"
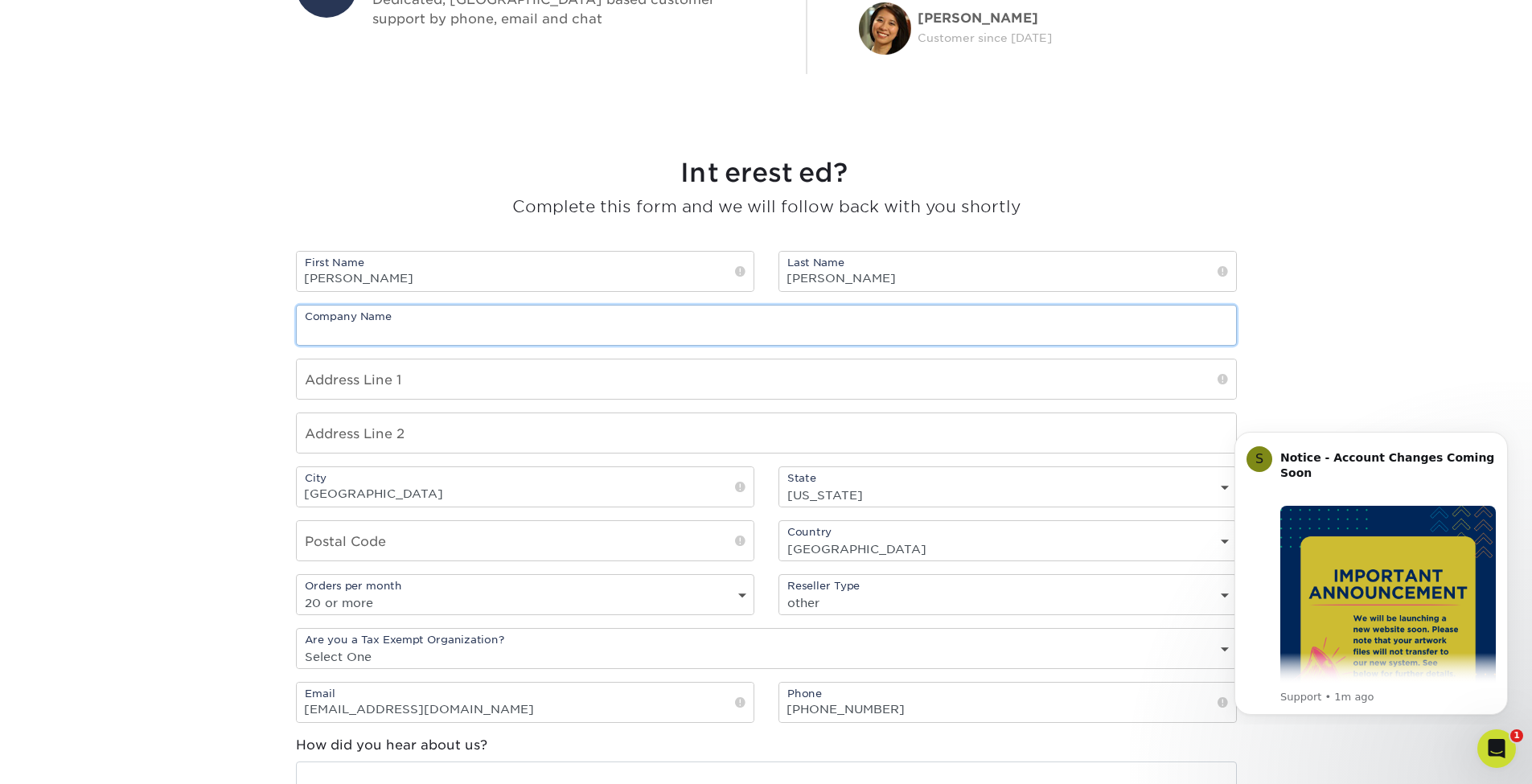
click at [383, 335] on input "text" at bounding box center [766, 324] width 940 height 39
type input "t"
type input "Brand the Planet"
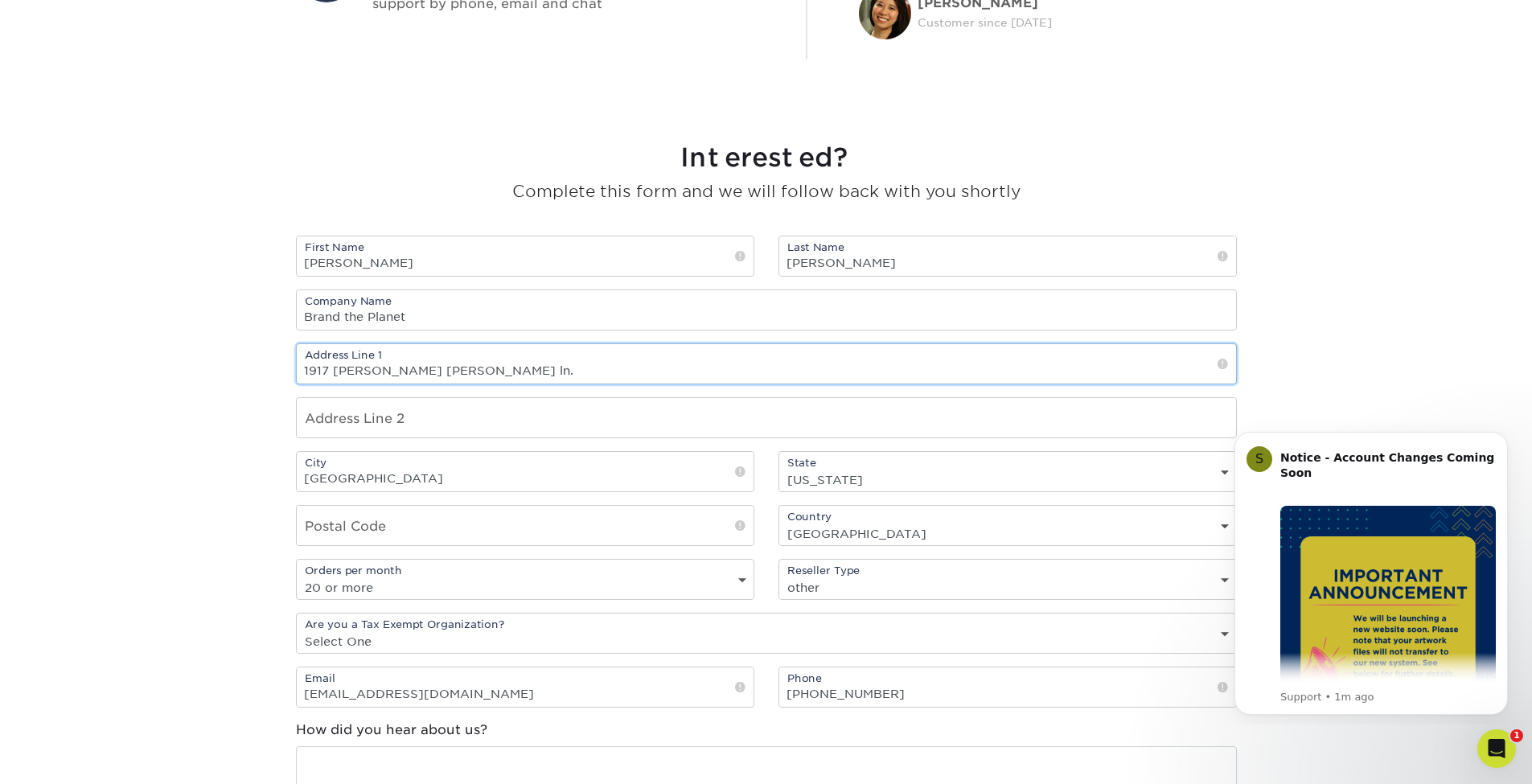
scroll to position [1089, 0]
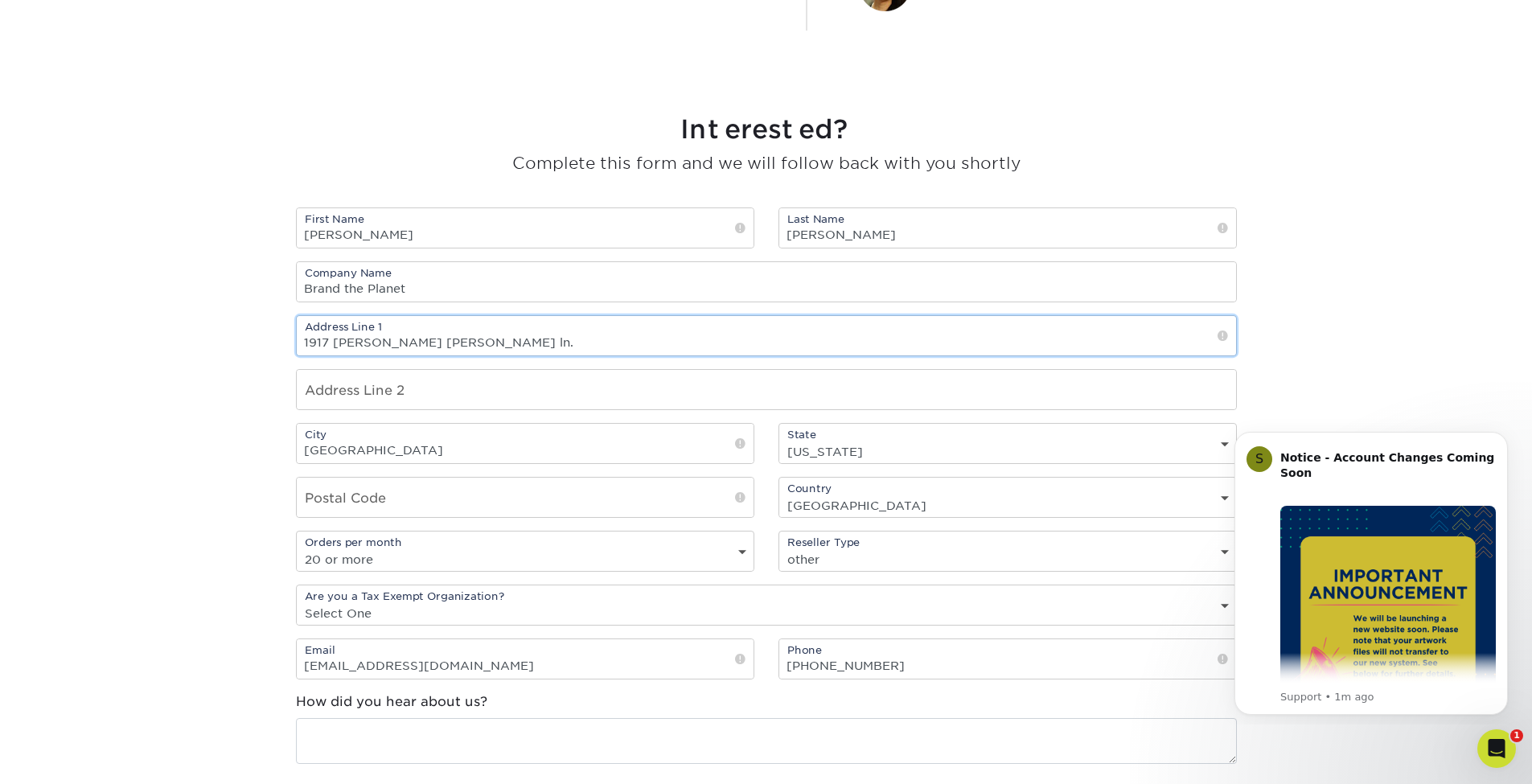
type input "1917 nancy beth ln."
select select "no"
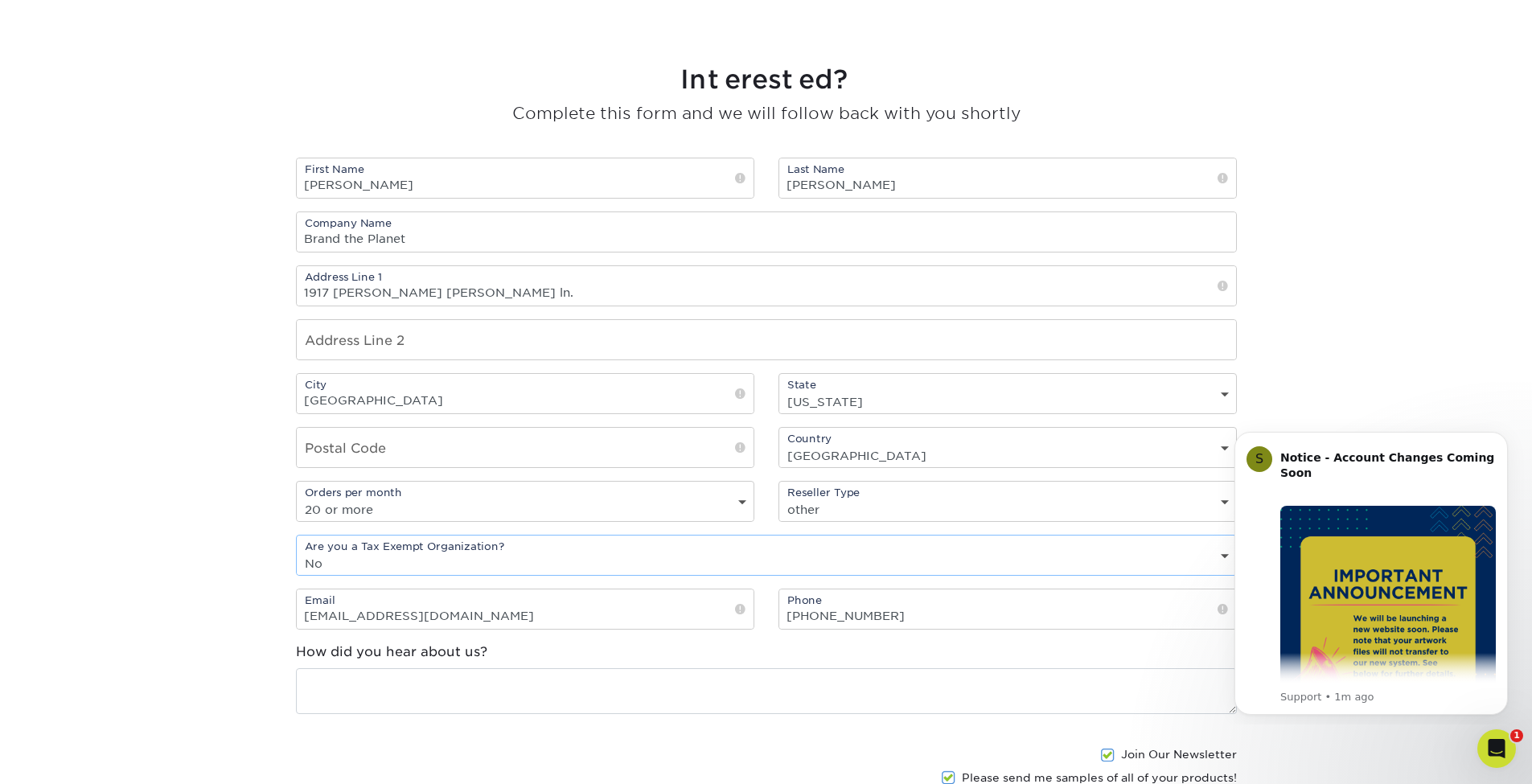
scroll to position [1355, 0]
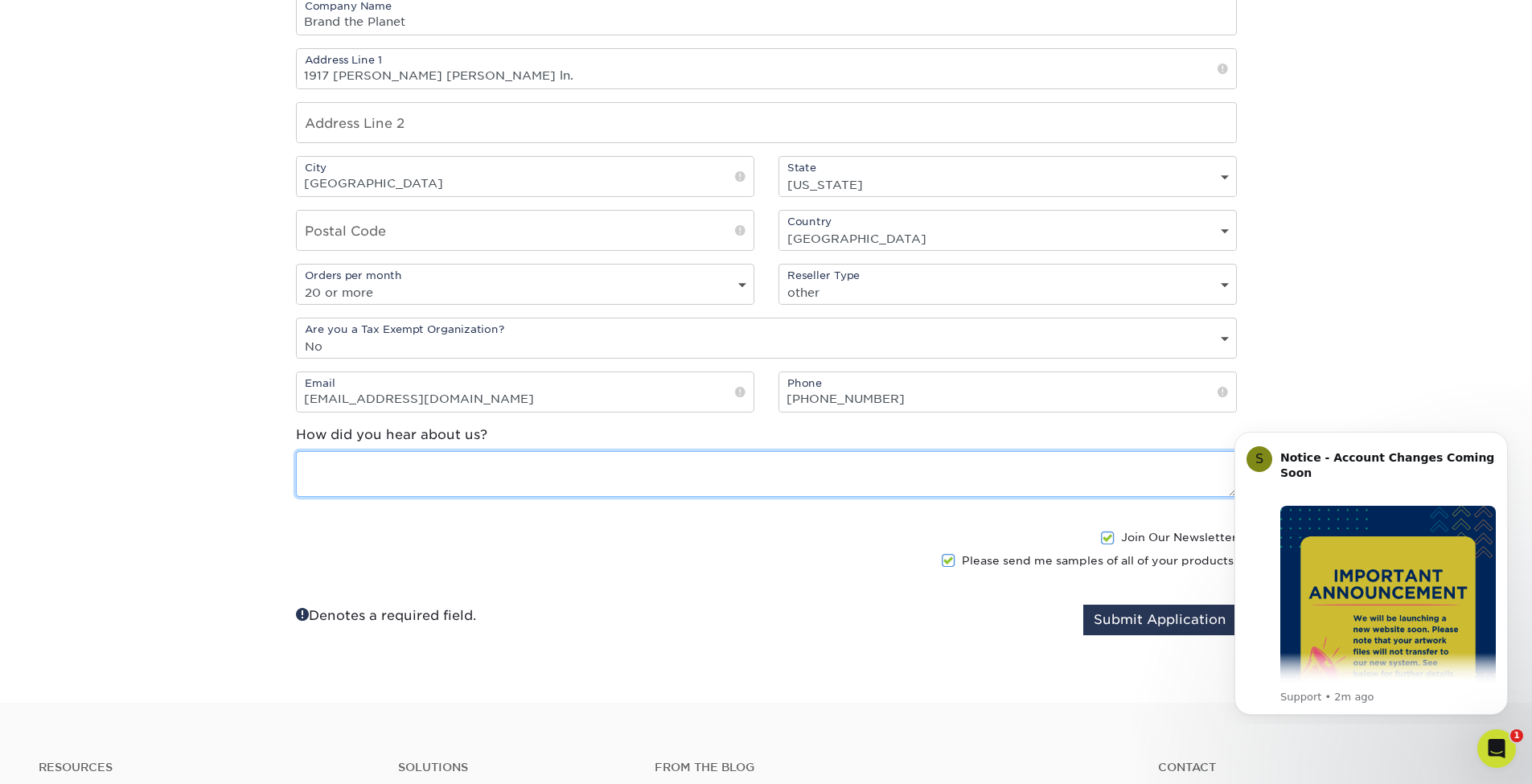
click at [384, 485] on textarea at bounding box center [766, 474] width 941 height 46
type textarea "used in the past"
click at [1153, 628] on button "Submit Application" at bounding box center [1160, 620] width 154 height 31
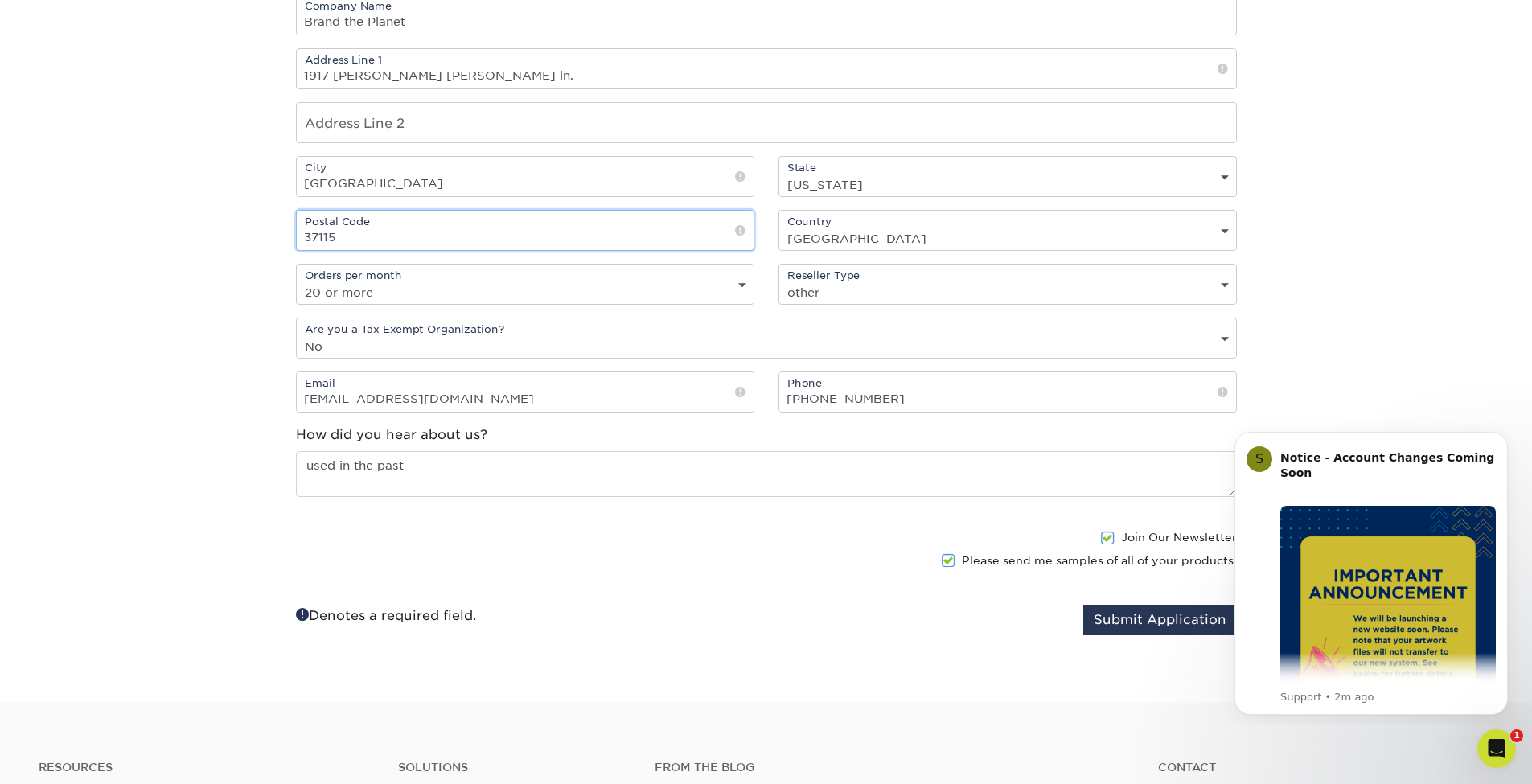
type input "37115"
click at [1146, 623] on button "Submit Application" at bounding box center [1160, 620] width 154 height 31
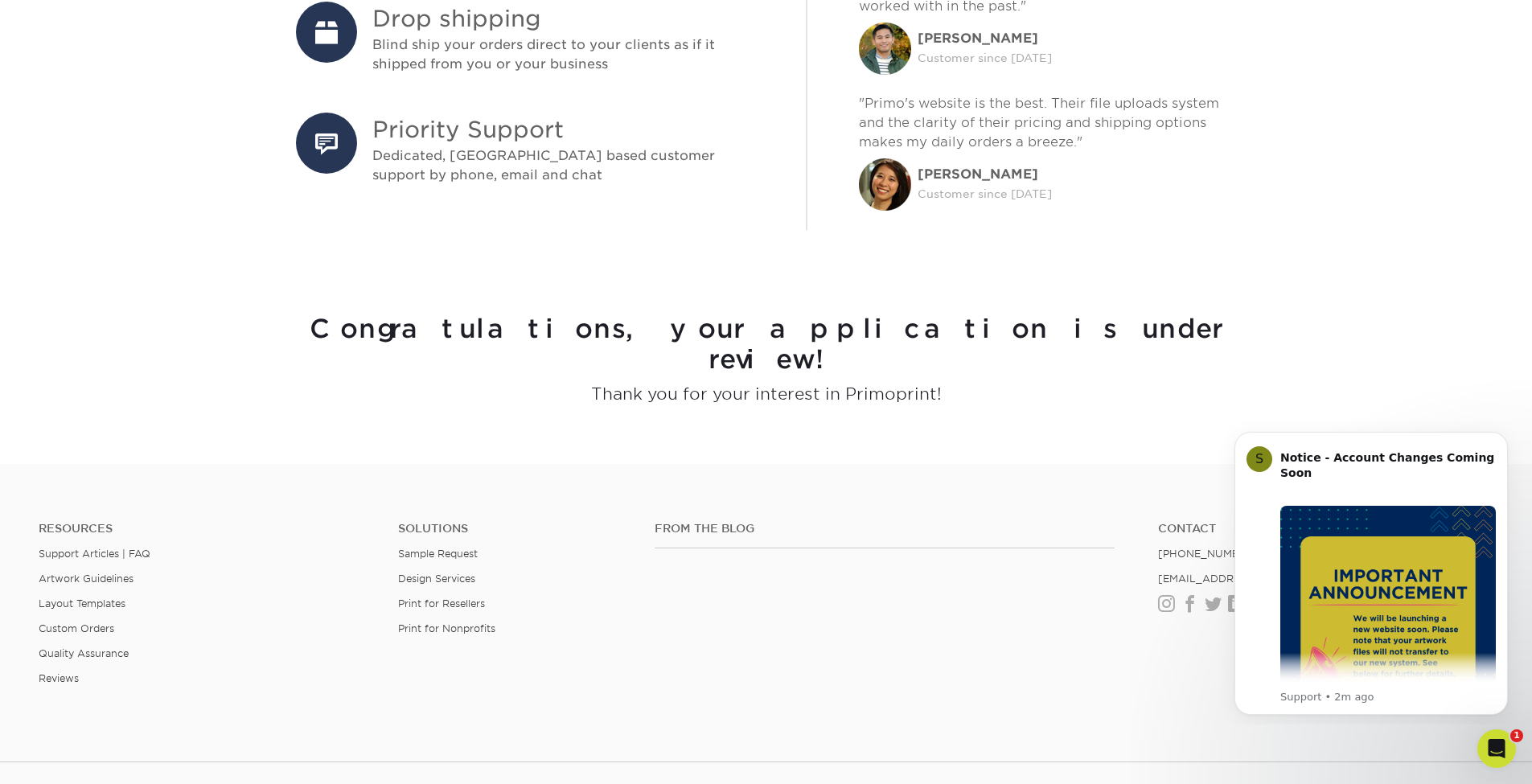
scroll to position [1004, 0]
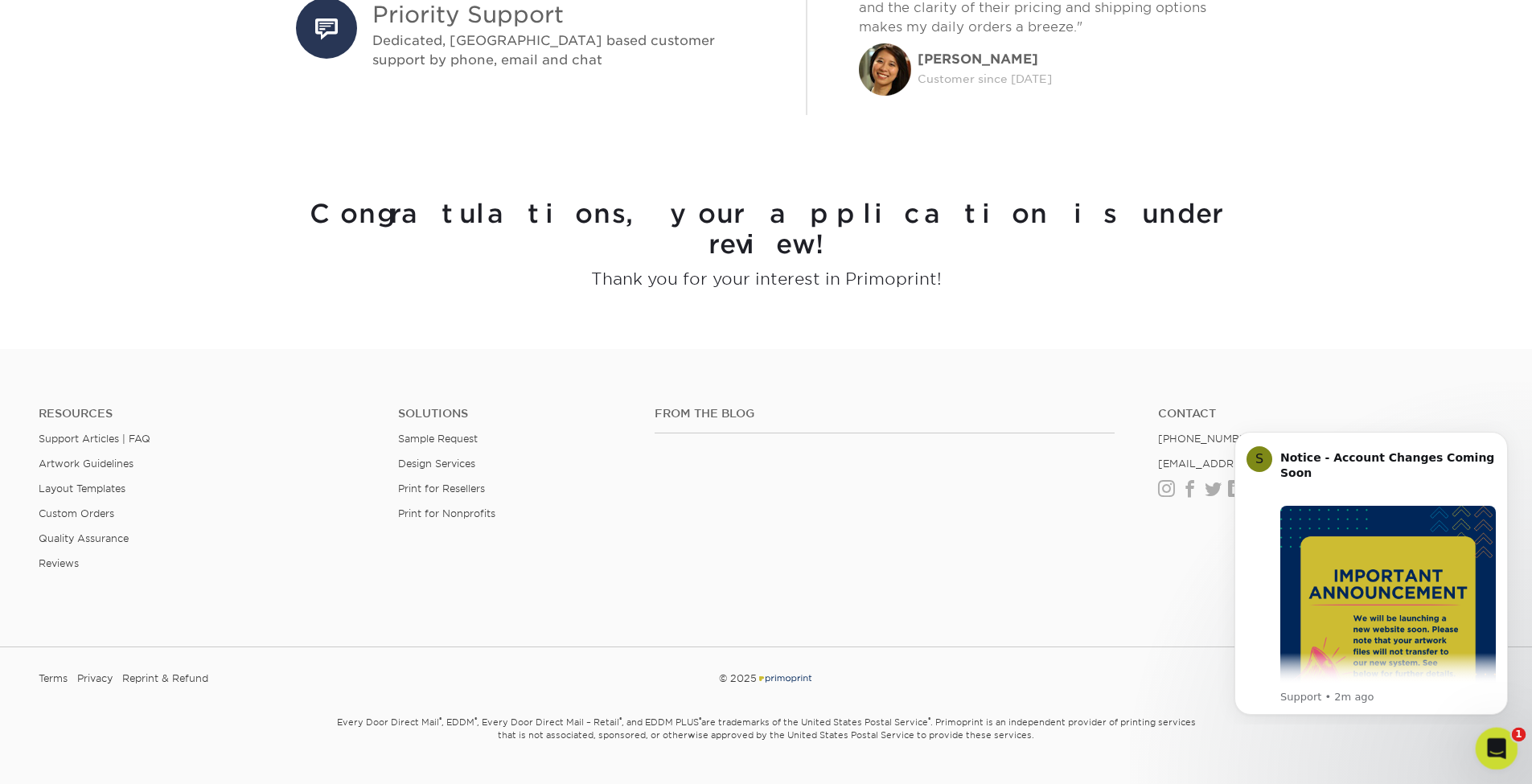
click at [1488, 751] on icon "Open Intercom Messenger" at bounding box center [1495, 747] width 27 height 27
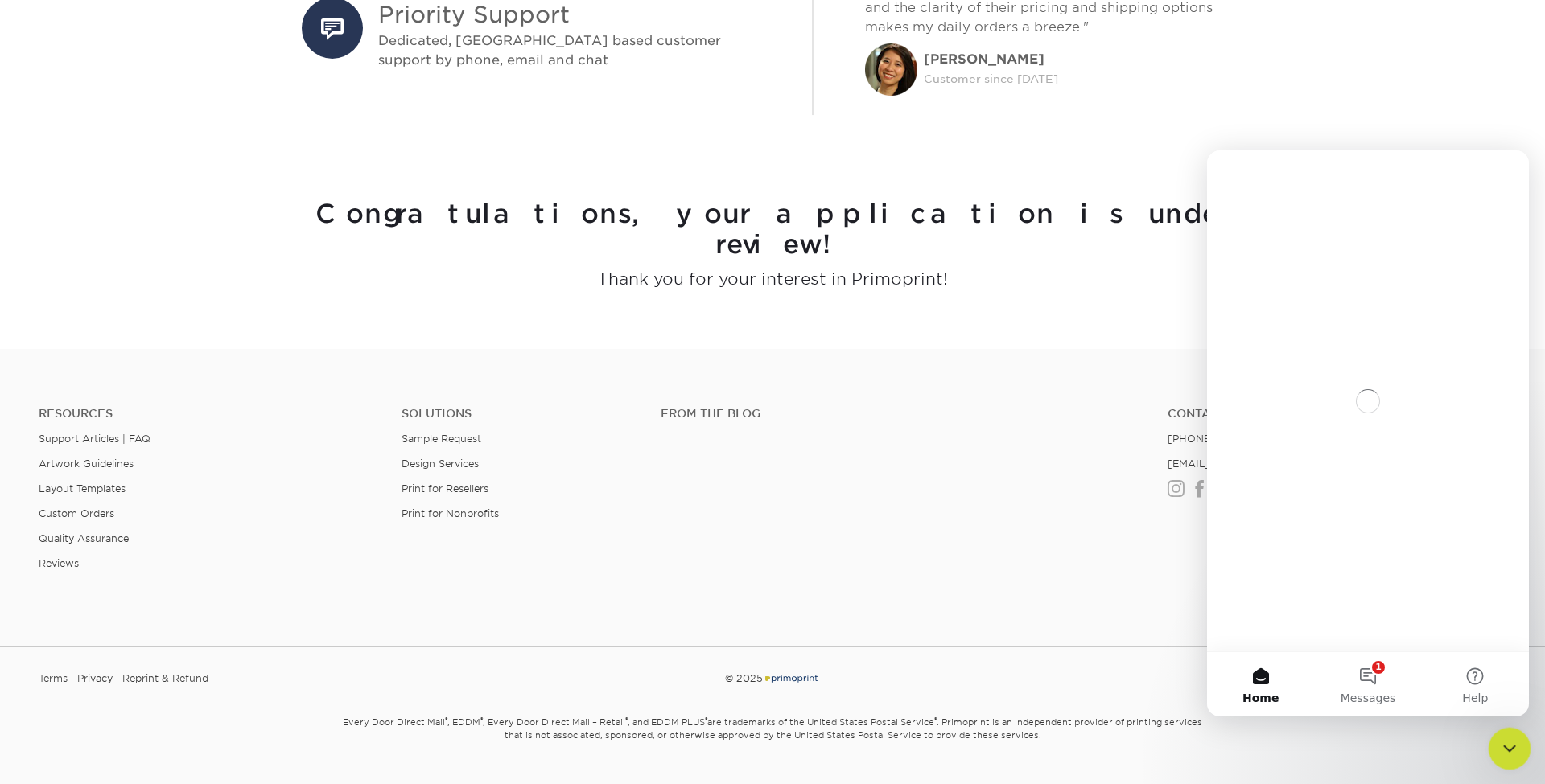
scroll to position [0, 0]
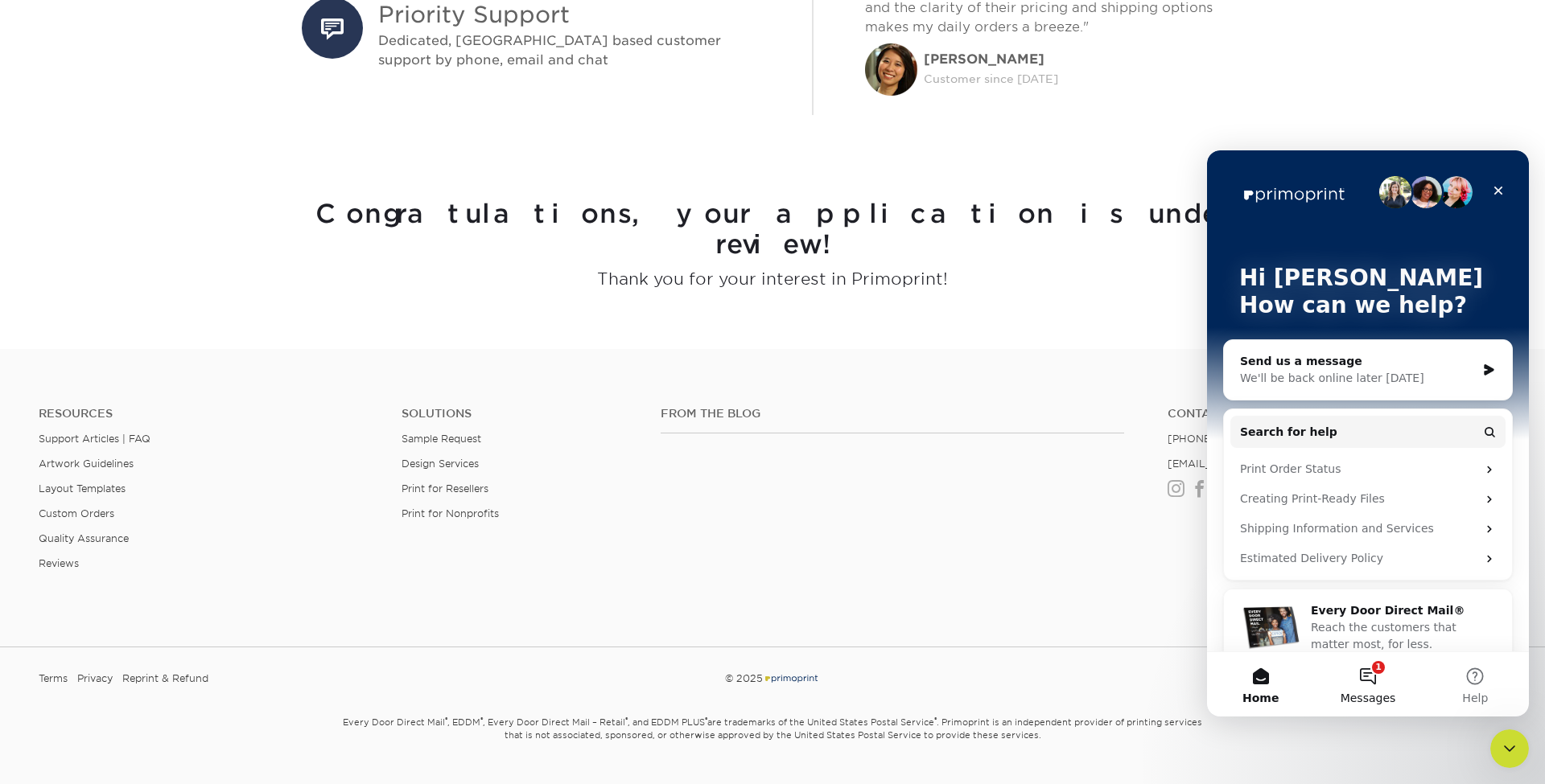
click at [1374, 679] on button "1 Messages" at bounding box center [1368, 684] width 107 height 64
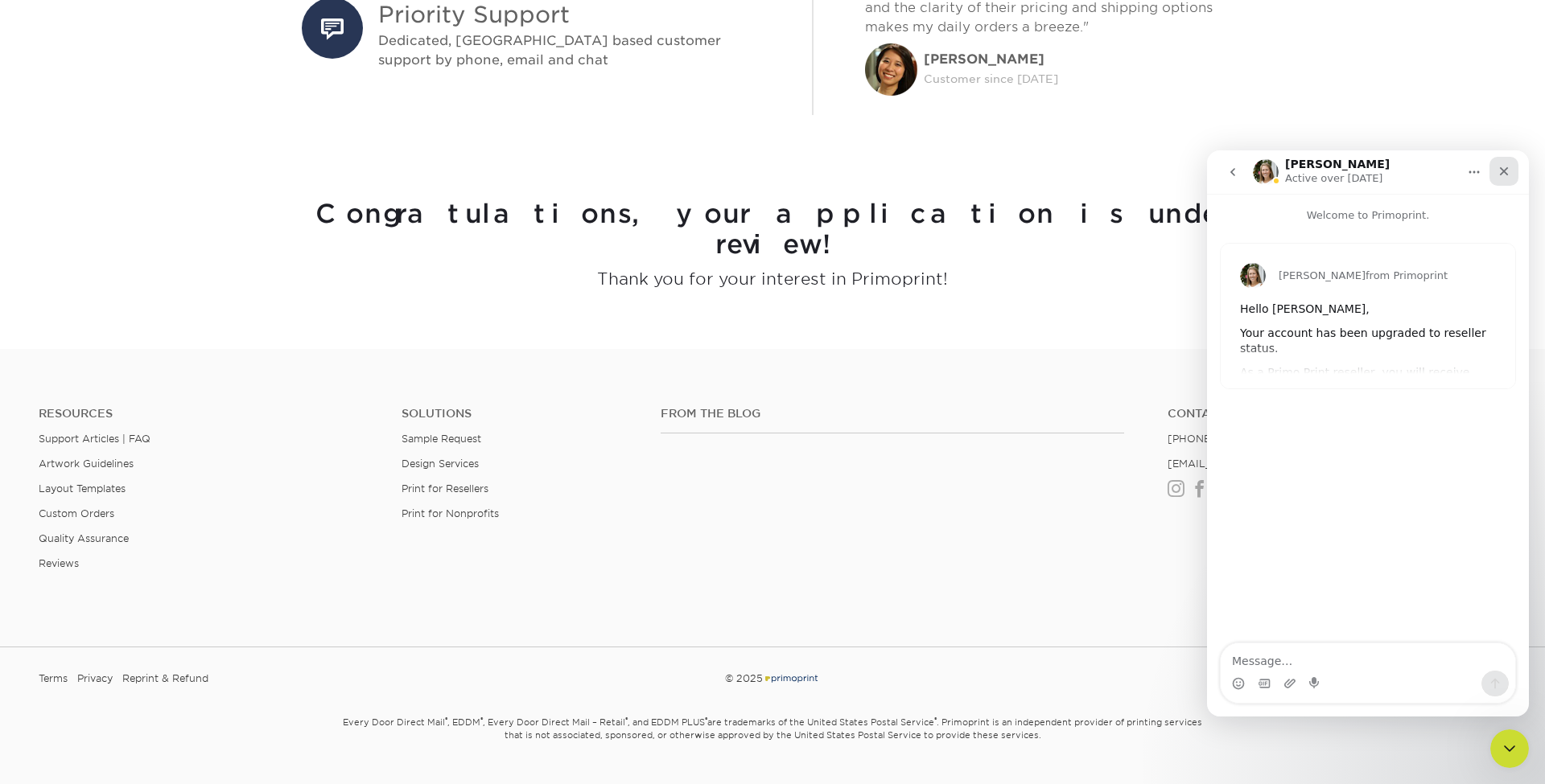
click at [1507, 170] on icon "Close" at bounding box center [1503, 171] width 12 height 12
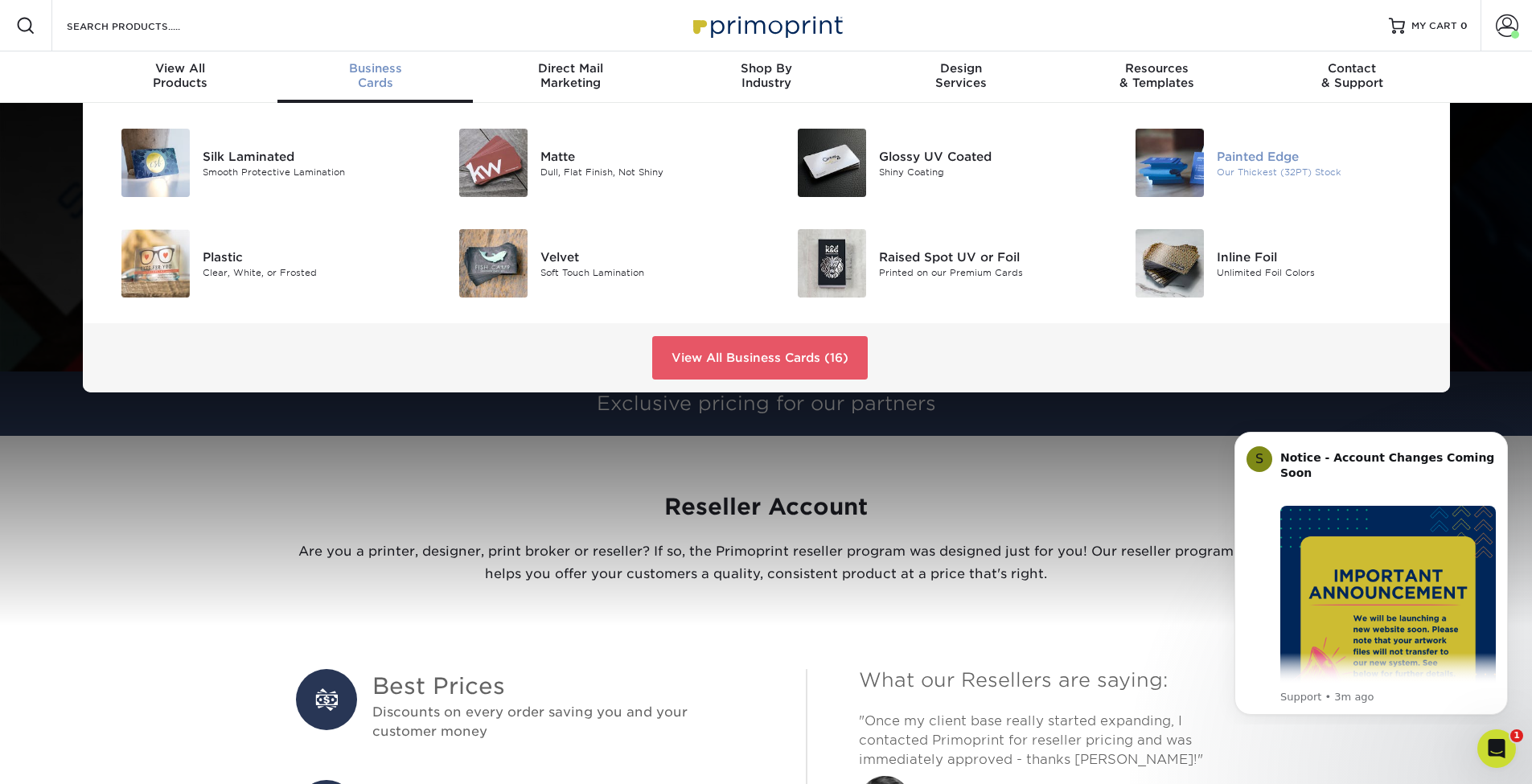
click at [1245, 155] on div "Painted Edge" at bounding box center [1323, 155] width 213 height 18
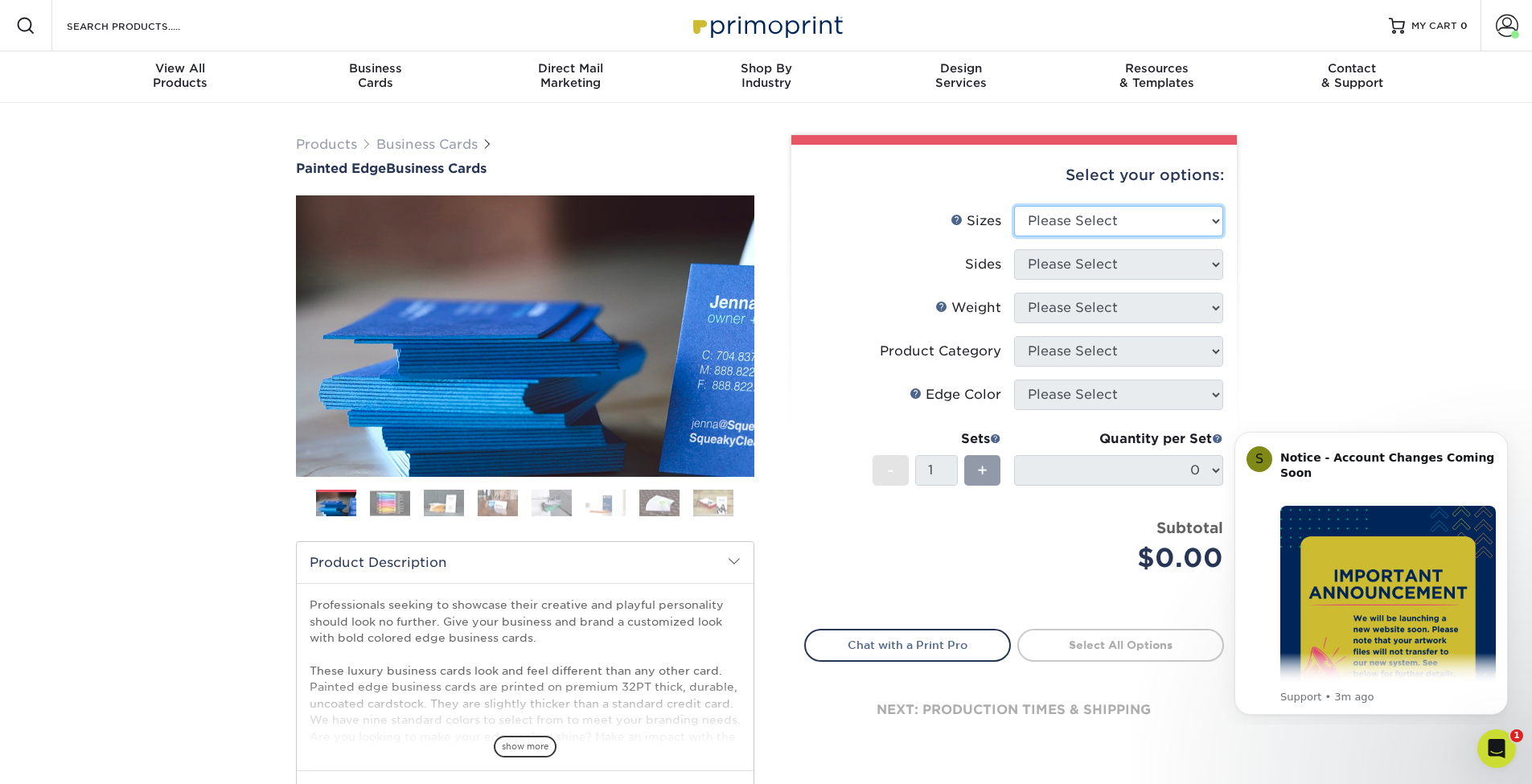
select select "2.00x3.50"
select select "13abbda7-1d64-4f25-8bb2-c179b224825d"
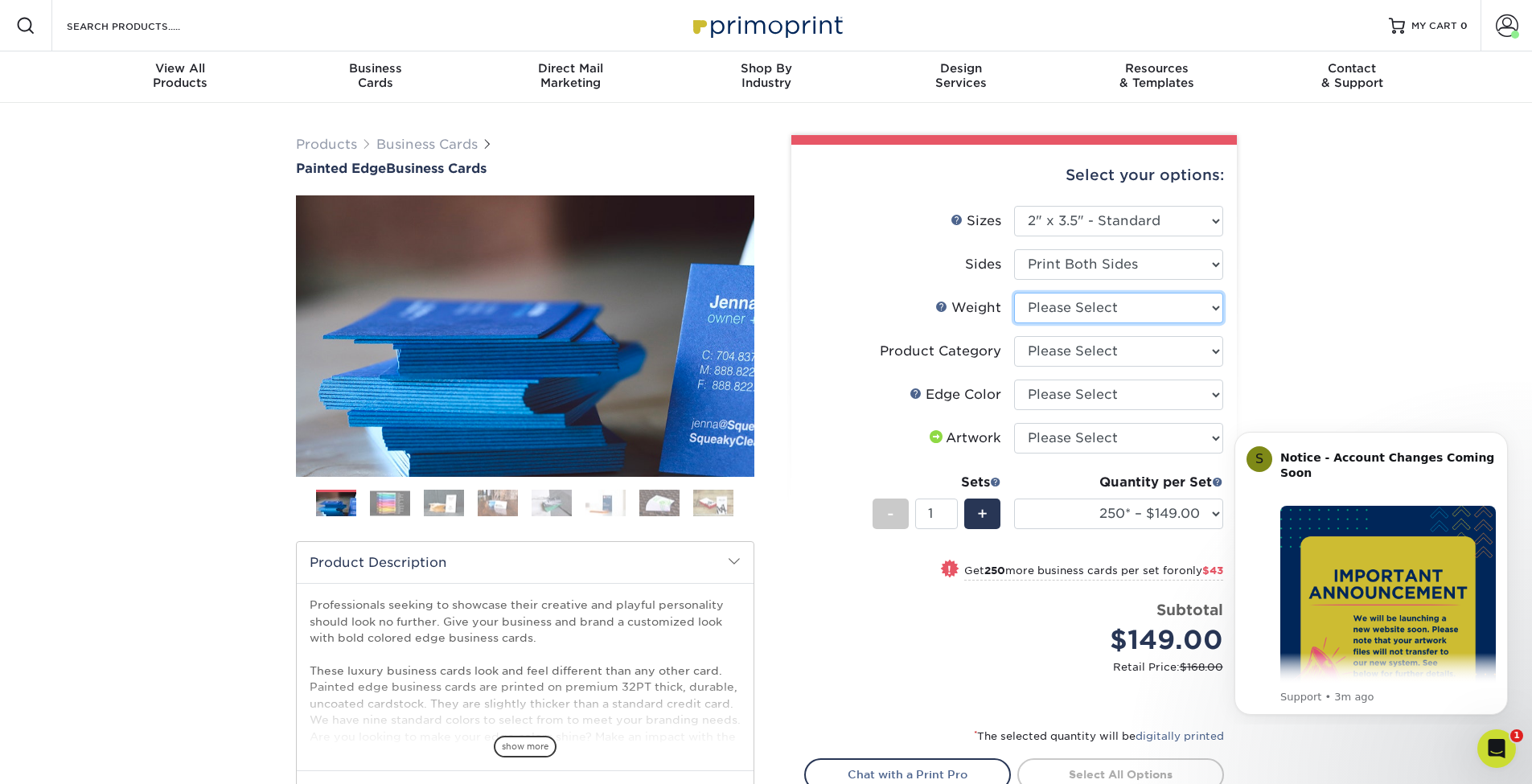
select select "32PTUC"
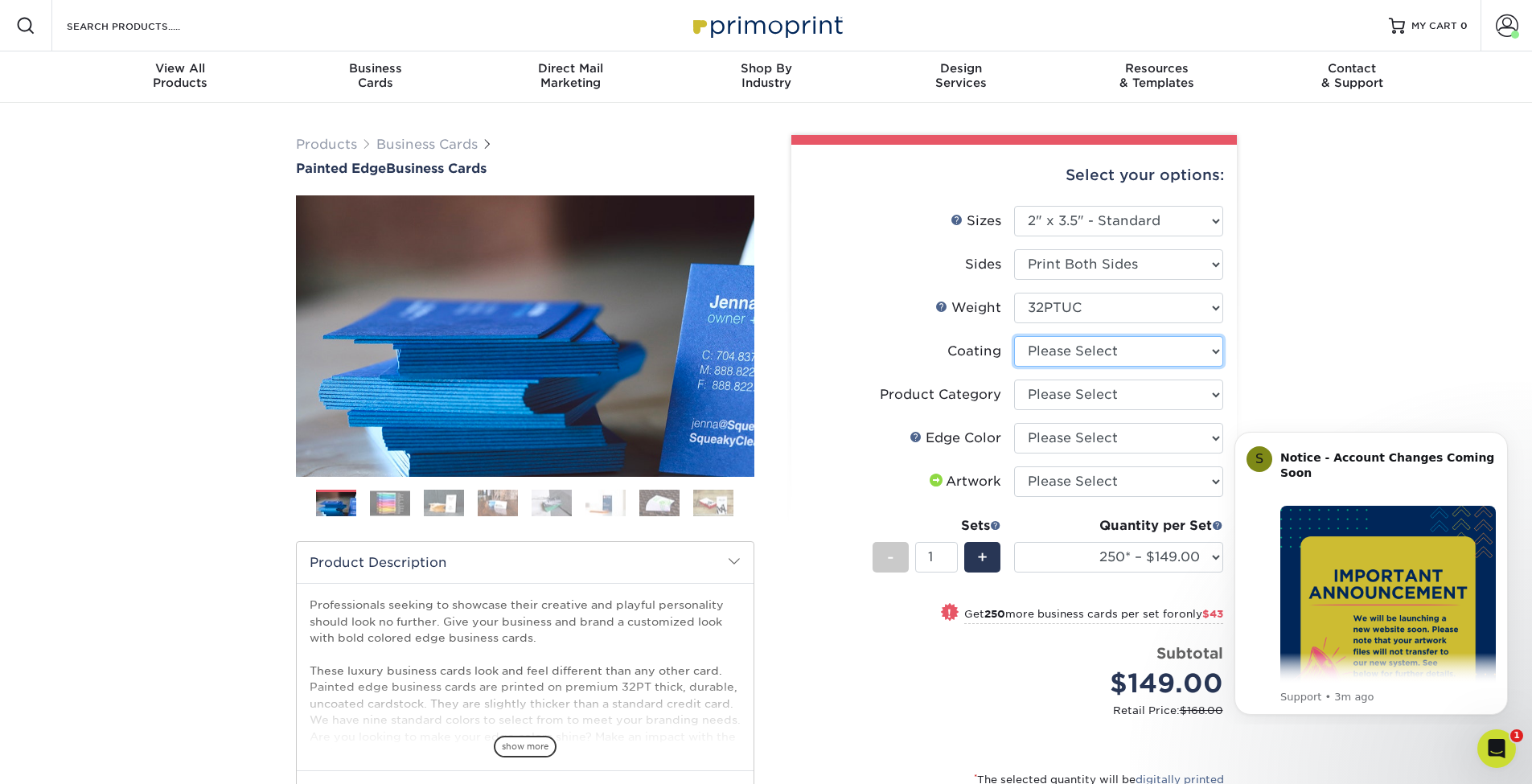
select select "3e7618de-abca-4bda-9f97-8b9129e913d8"
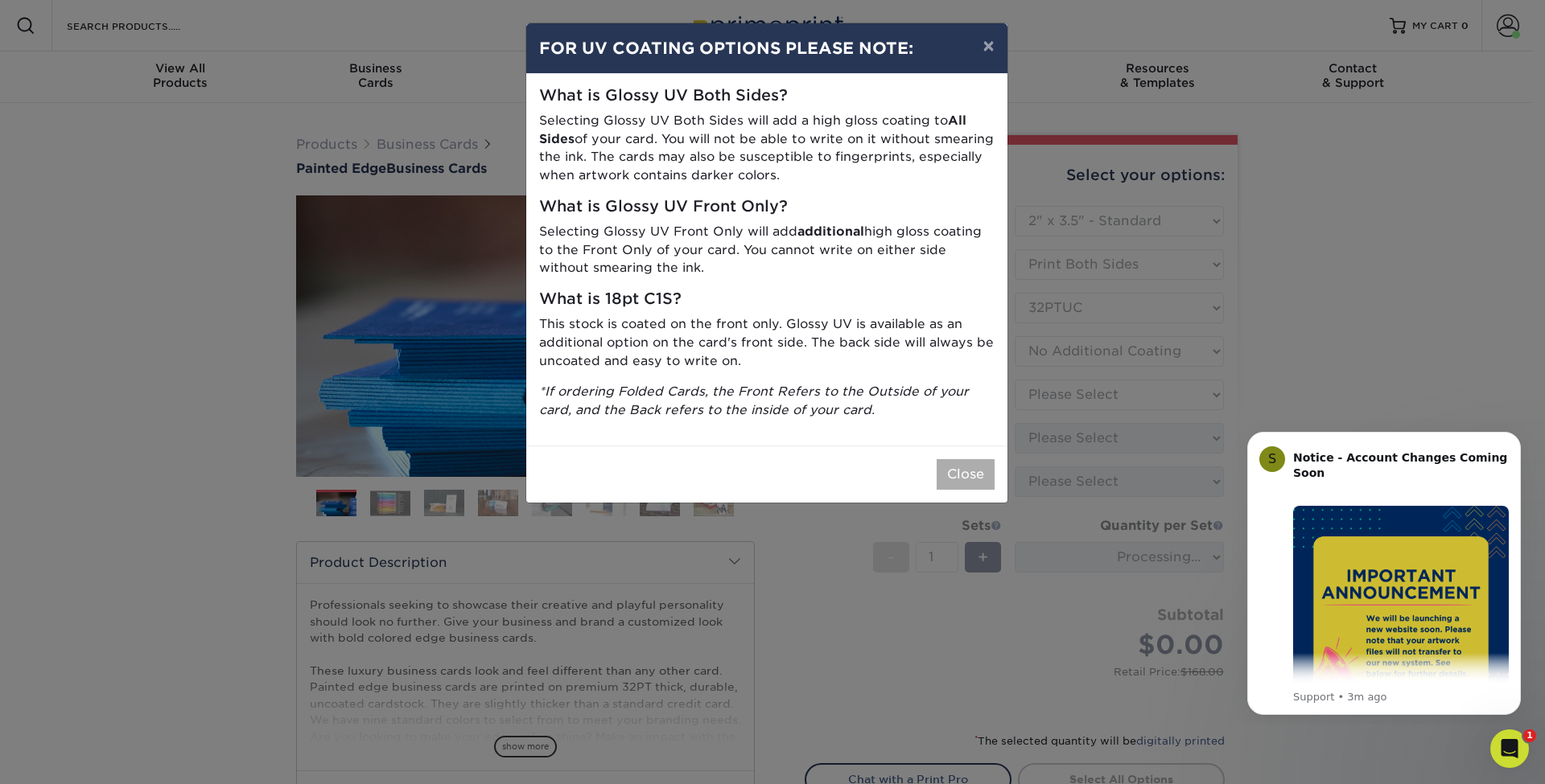
click at [969, 468] on button "Close" at bounding box center [965, 474] width 58 height 31
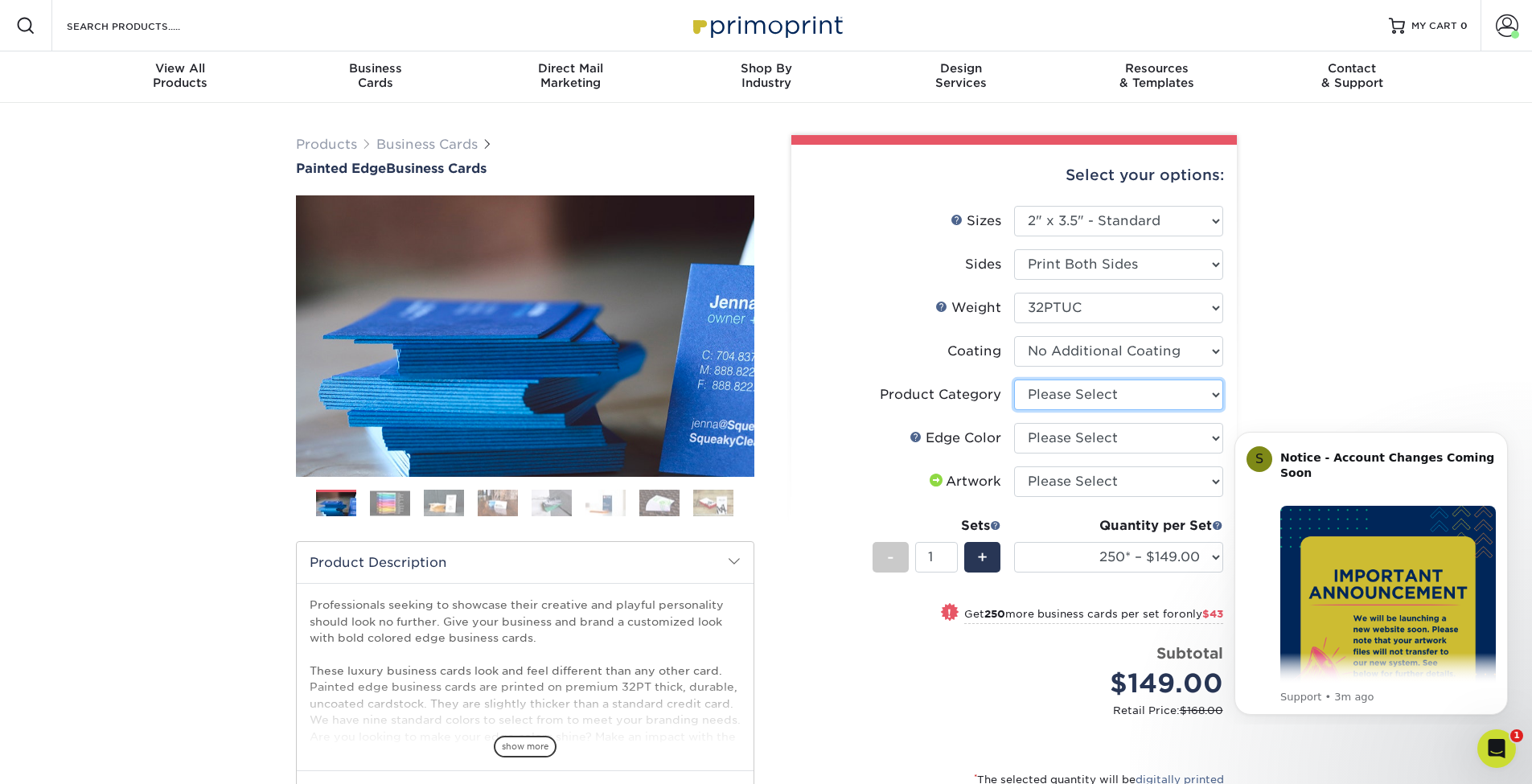
select select "3b5148f1-0588-4f88-a218-97bcfdce65c1"
select select "a07808a3-81c6-4e74-b75e-4e311282080e"
select select "upload"
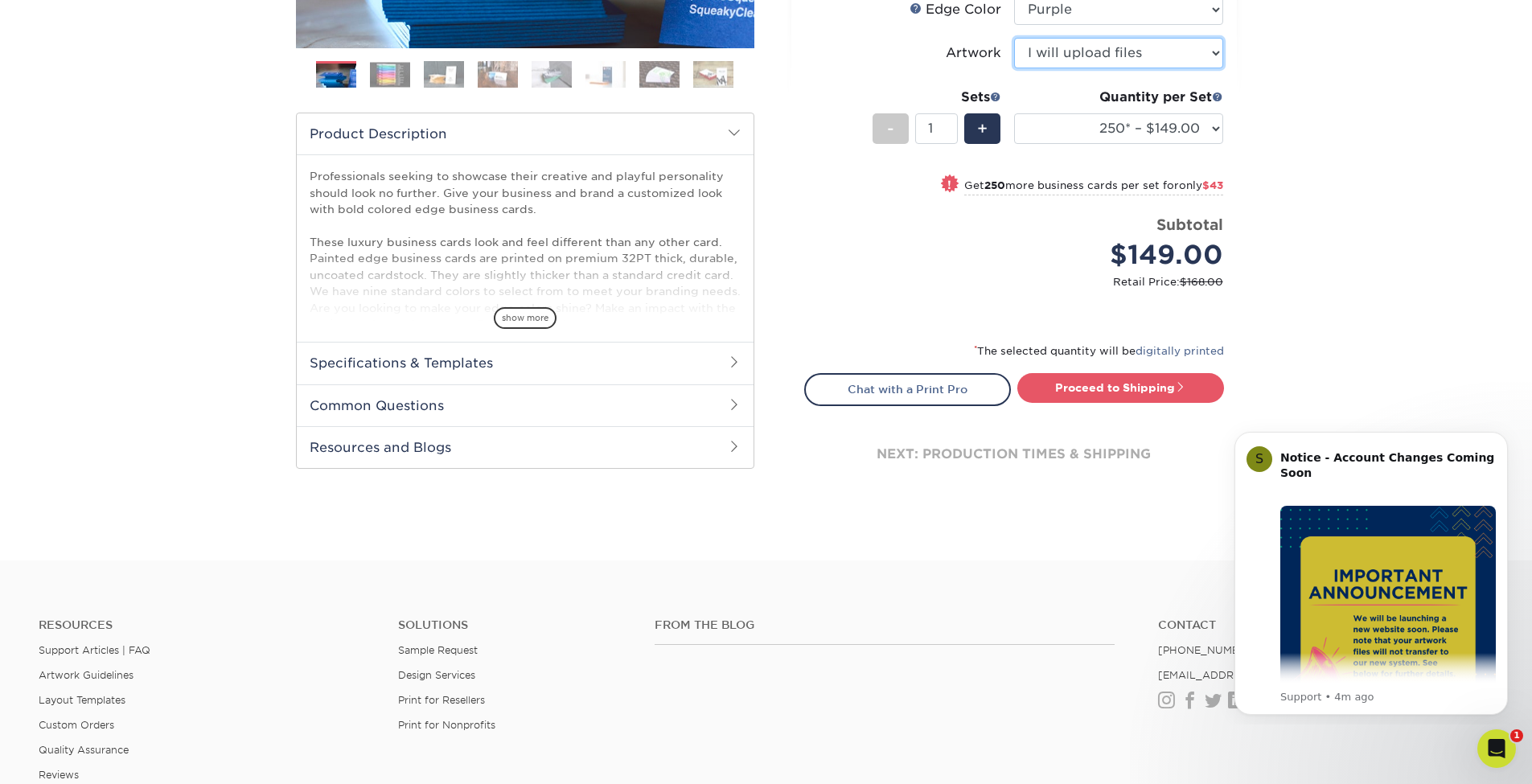
scroll to position [346, 0]
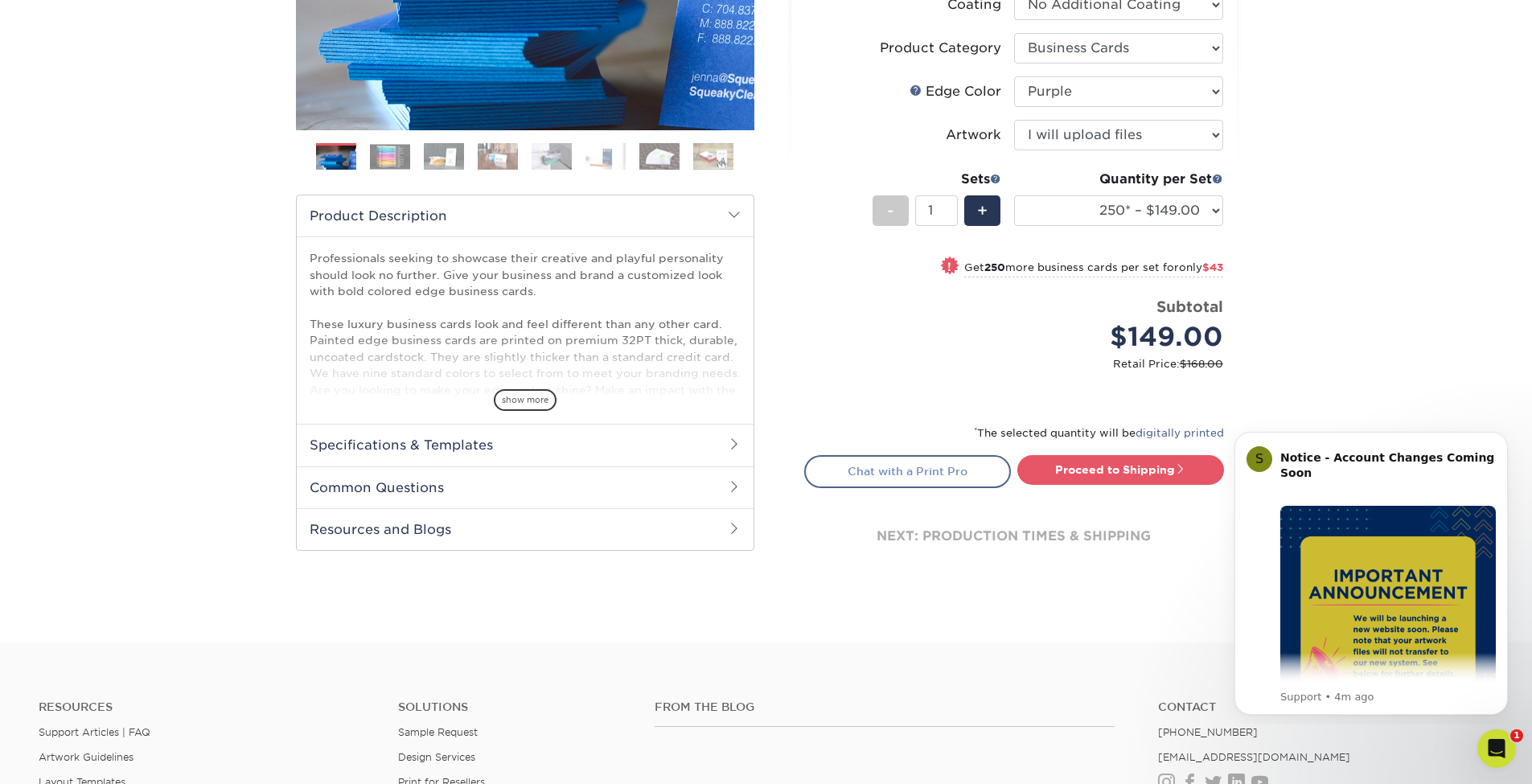
click at [951, 478] on link "Chat with a Print Pro" at bounding box center [907, 471] width 207 height 32
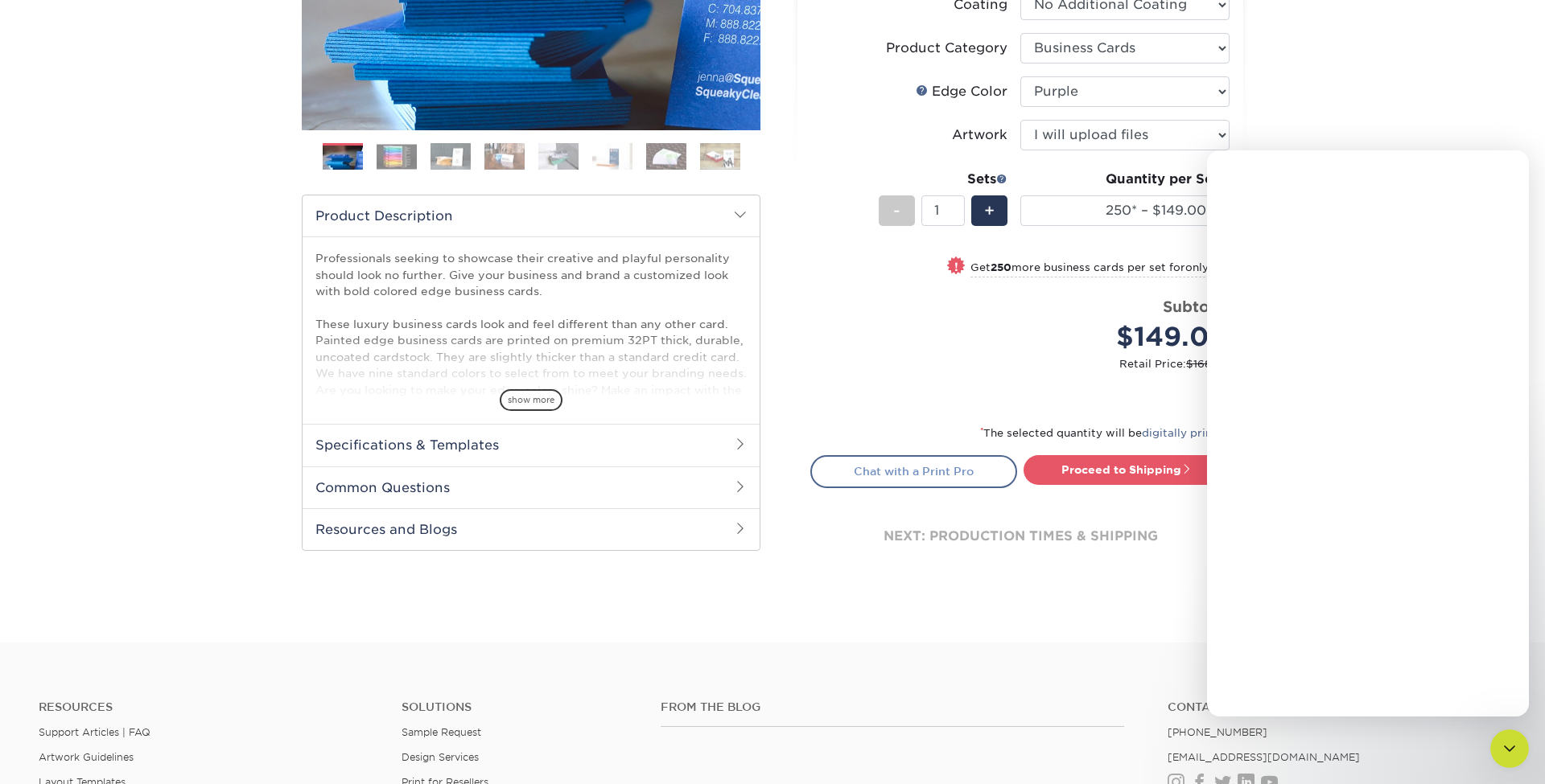
scroll to position [0, 0]
click at [1510, 172] on icon "Close" at bounding box center [1503, 171] width 12 height 12
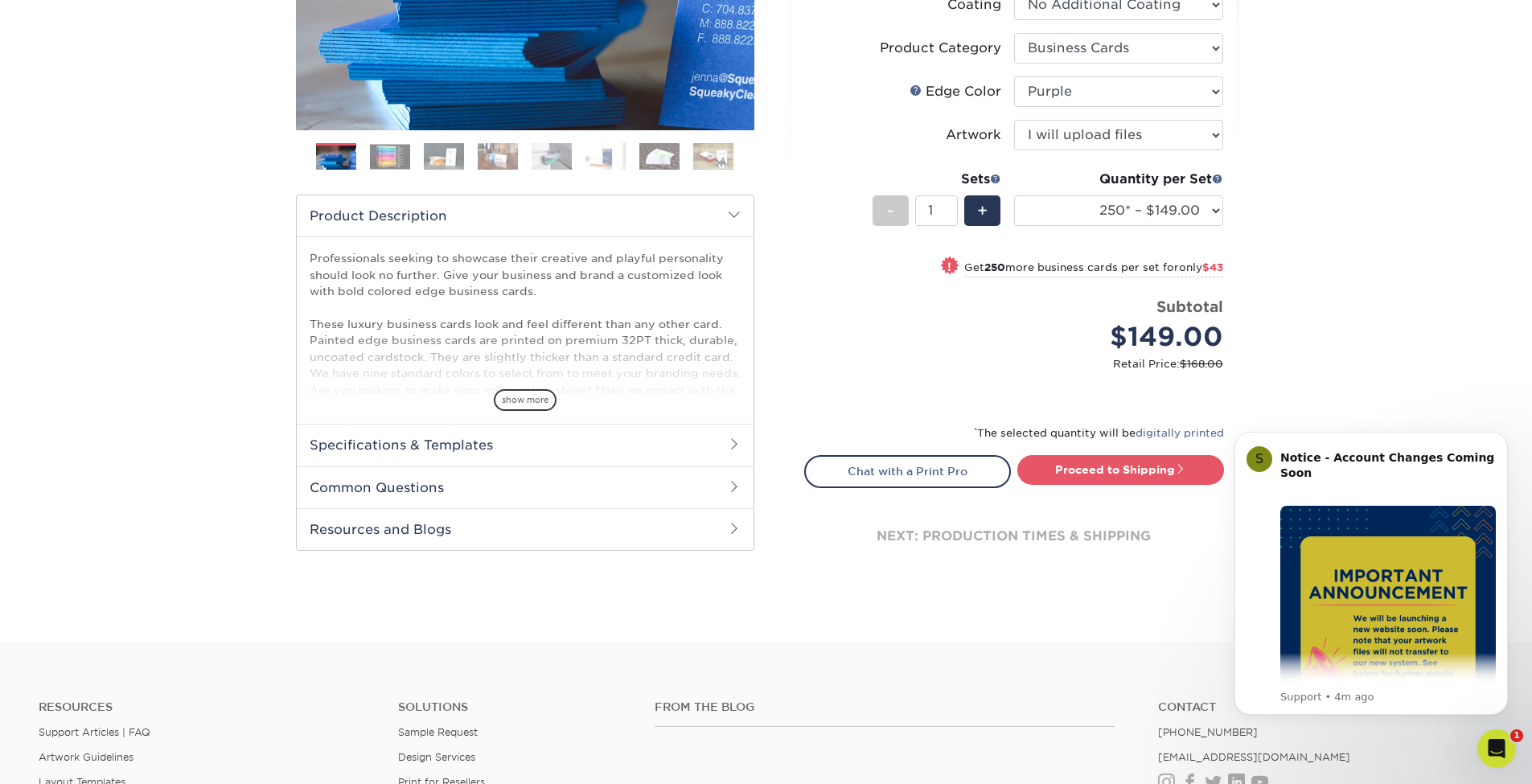
click at [1015, 599] on div "Products Business Cards Painted Edge Business Cards Previous Next" at bounding box center [766, 199] width 1532 height 886
